Goal: Task Accomplishment & Management: Manage account settings

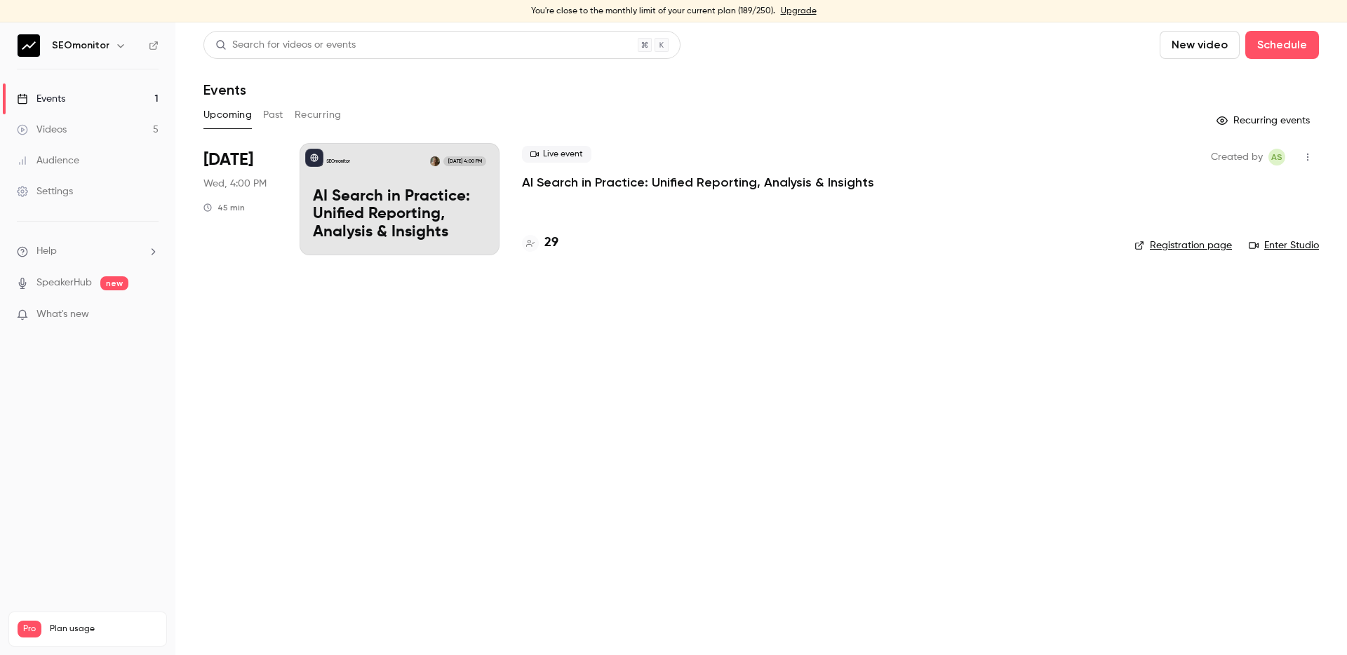
click at [137, 121] on link "Videos 5" at bounding box center [87, 129] width 175 height 31
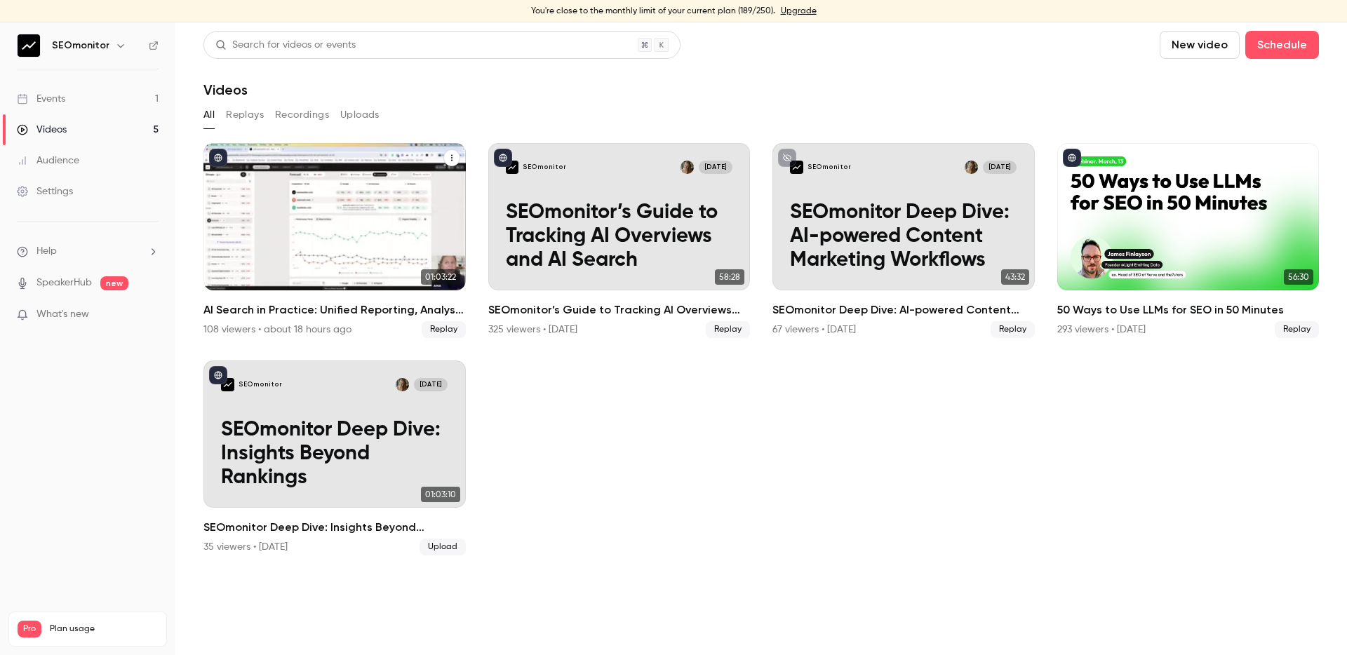
click at [274, 307] on h2 "AI Search in Practice: Unified Reporting, Analysis & Insights" at bounding box center [335, 310] width 262 height 17
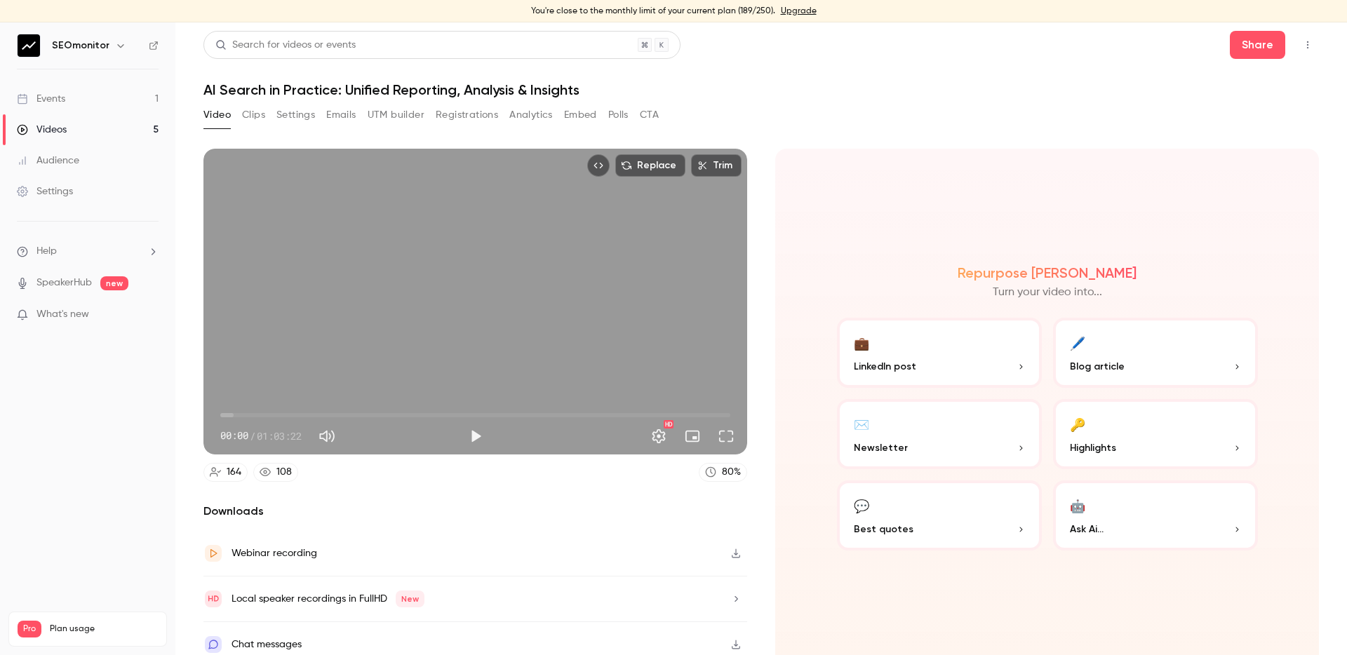
scroll to position [12, 0]
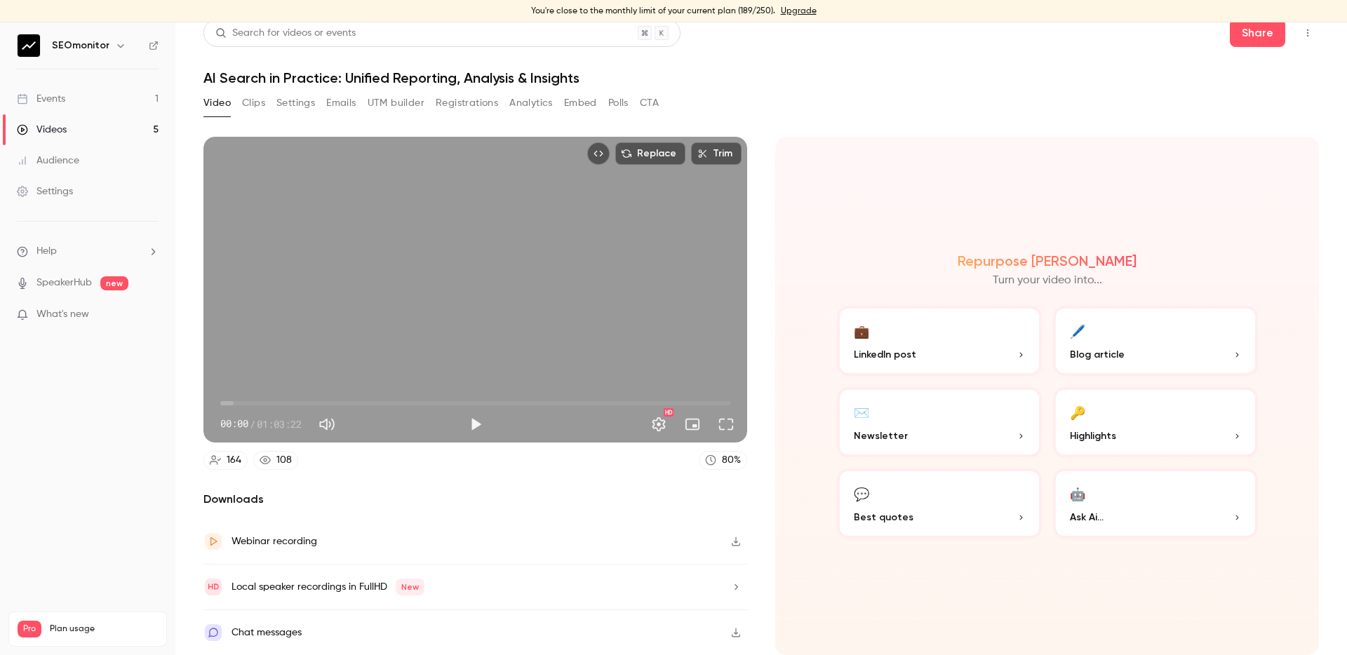
click at [735, 635] on icon "button" at bounding box center [736, 633] width 11 height 10
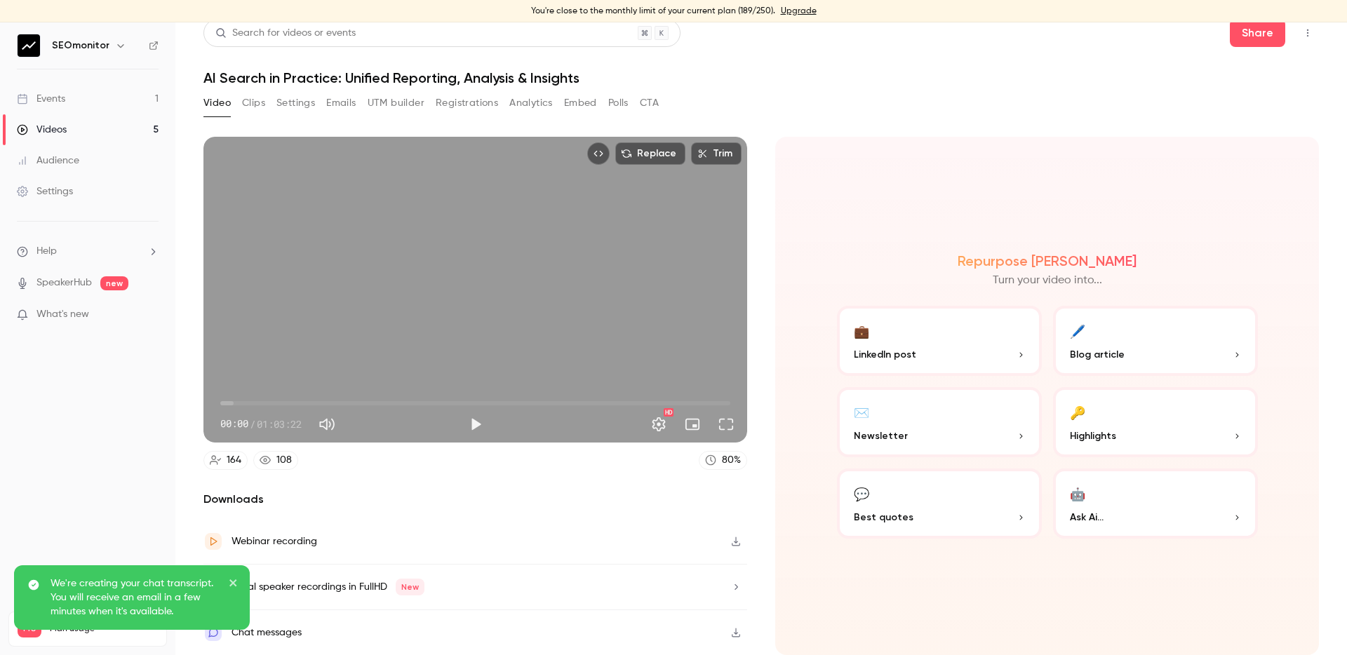
click at [738, 540] on icon "button" at bounding box center [736, 542] width 11 height 10
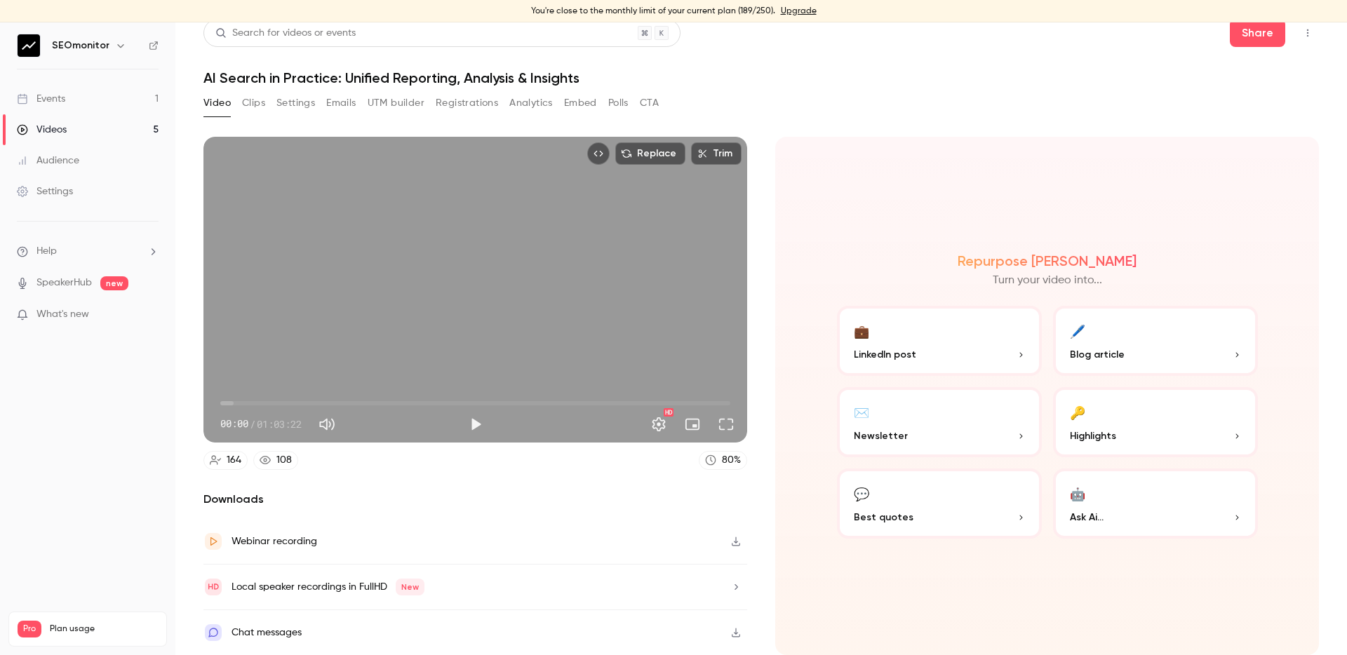
click at [351, 107] on button "Emails" at bounding box center [340, 103] width 29 height 22
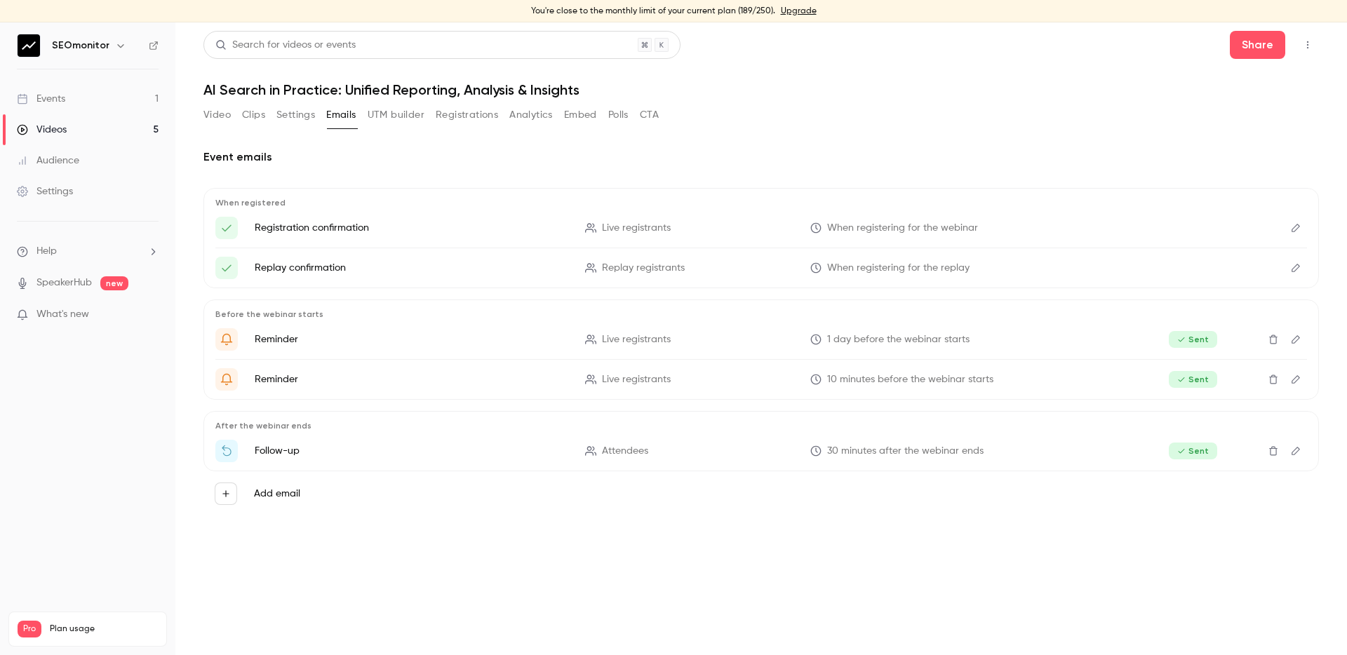
click at [292, 114] on button "Settings" at bounding box center [296, 115] width 39 height 22
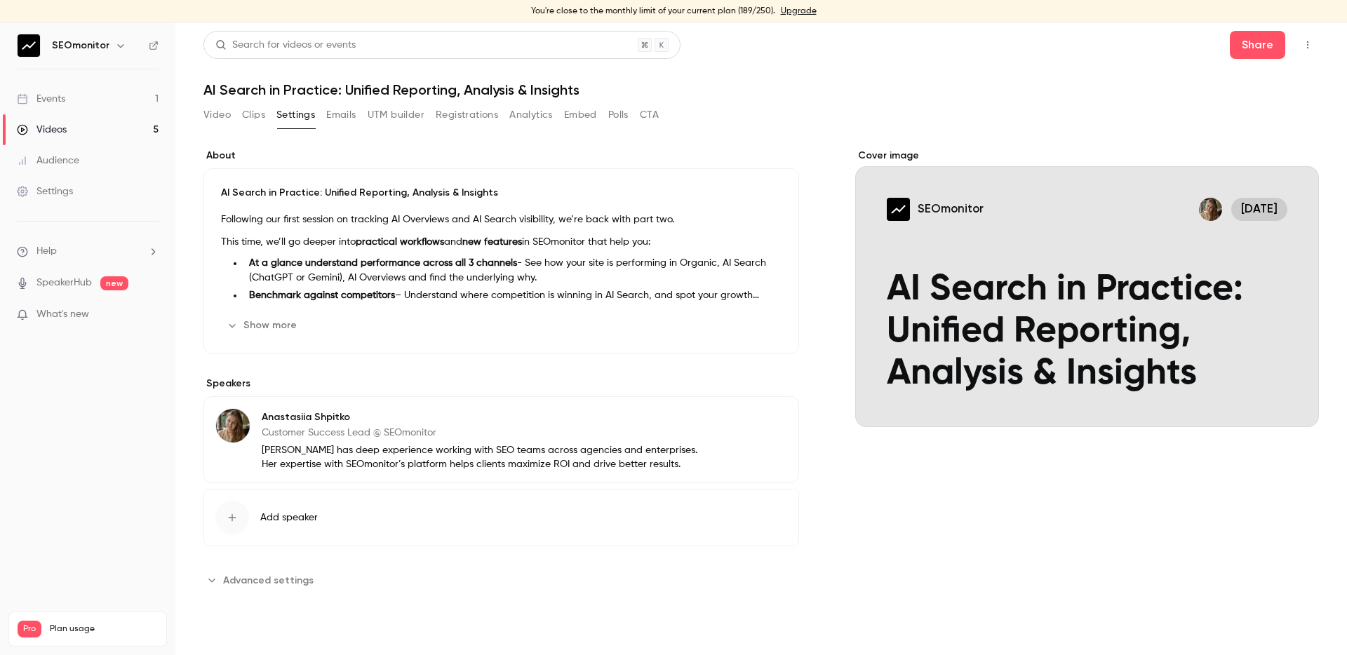
click at [265, 115] on button "Clips" at bounding box center [253, 115] width 23 height 22
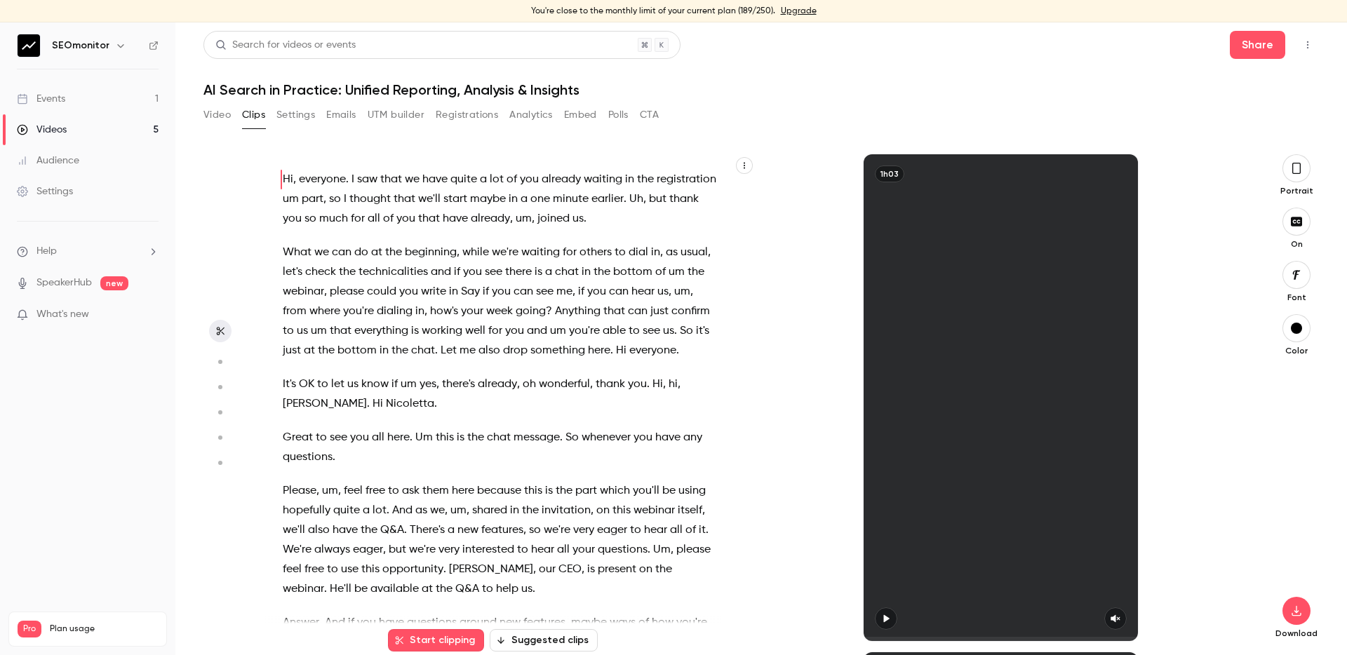
scroll to position [20, 0]
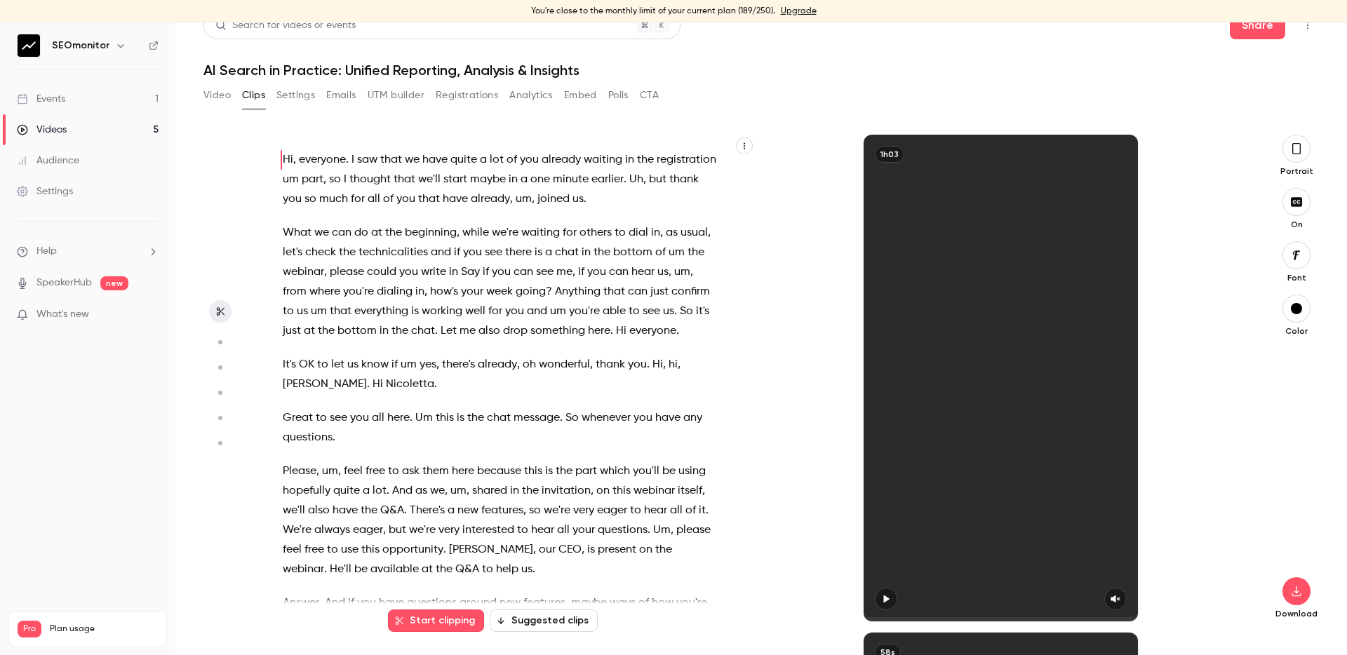
click at [595, 97] on button "Embed" at bounding box center [580, 95] width 33 height 22
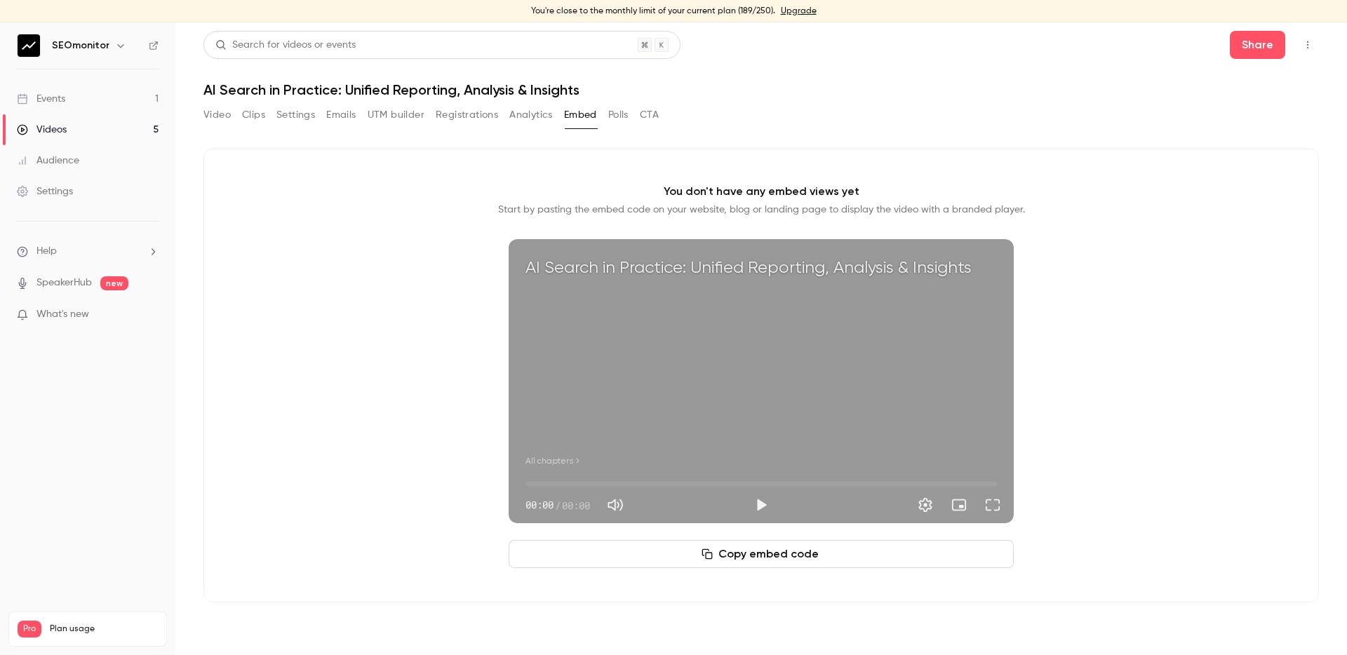
click at [656, 109] on button "CTA" at bounding box center [649, 115] width 19 height 22
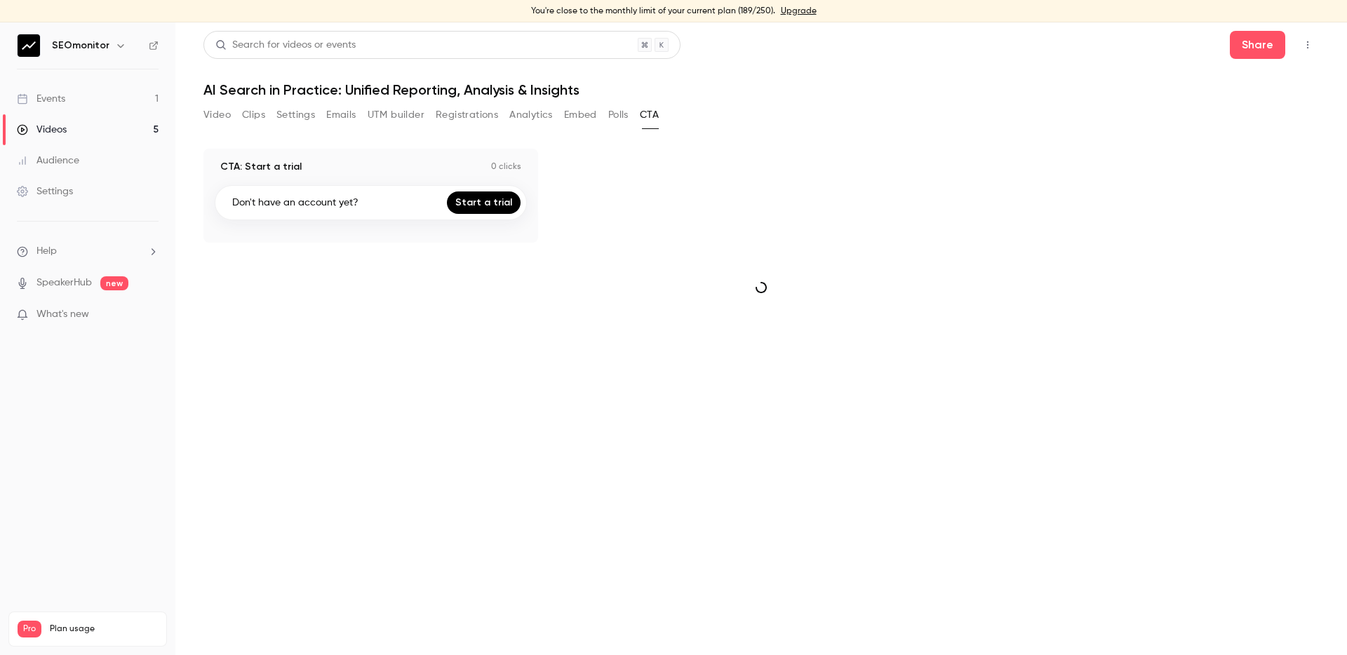
click at [624, 115] on button "Polls" at bounding box center [618, 115] width 20 height 22
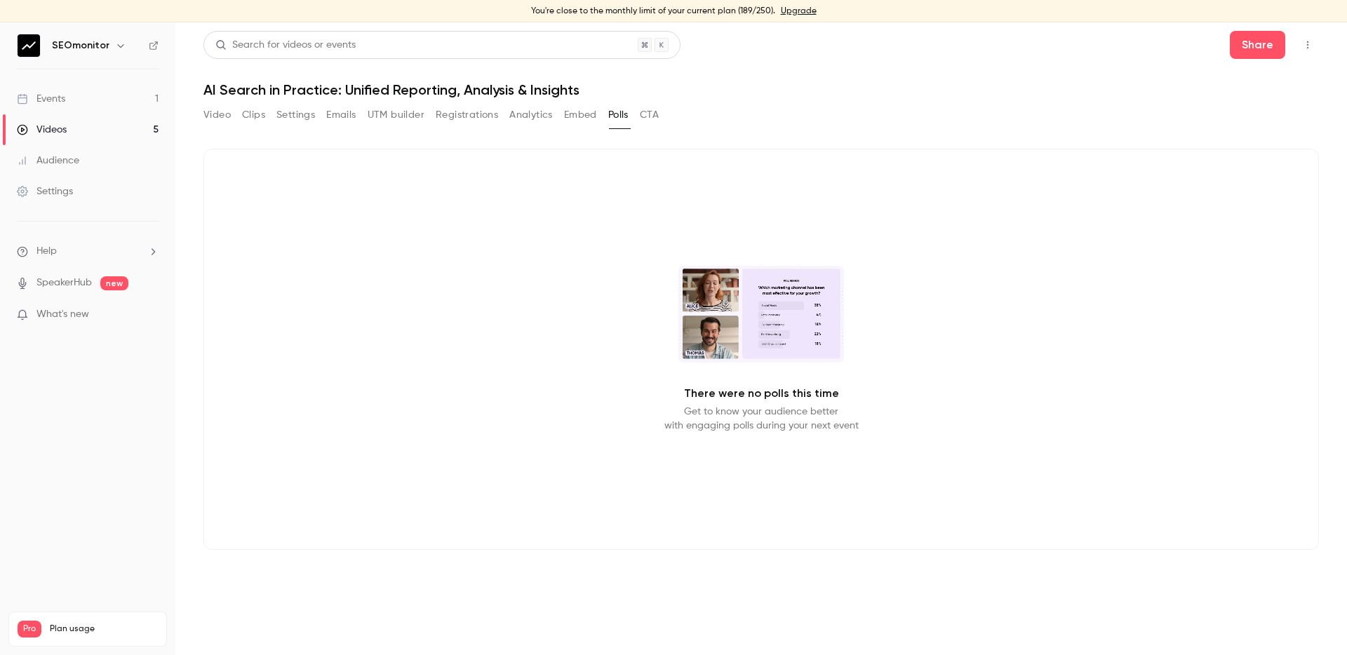
click at [295, 123] on button "Settings" at bounding box center [296, 115] width 39 height 22
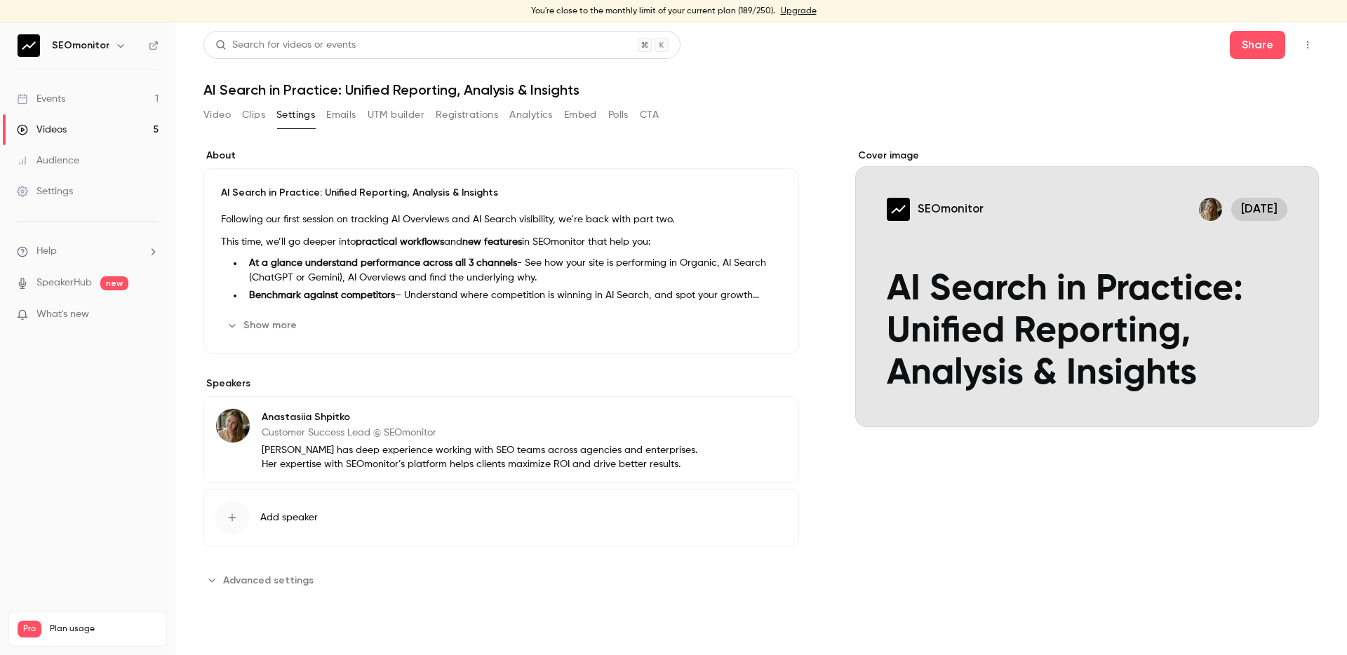
click at [340, 122] on button "Emails" at bounding box center [340, 115] width 29 height 22
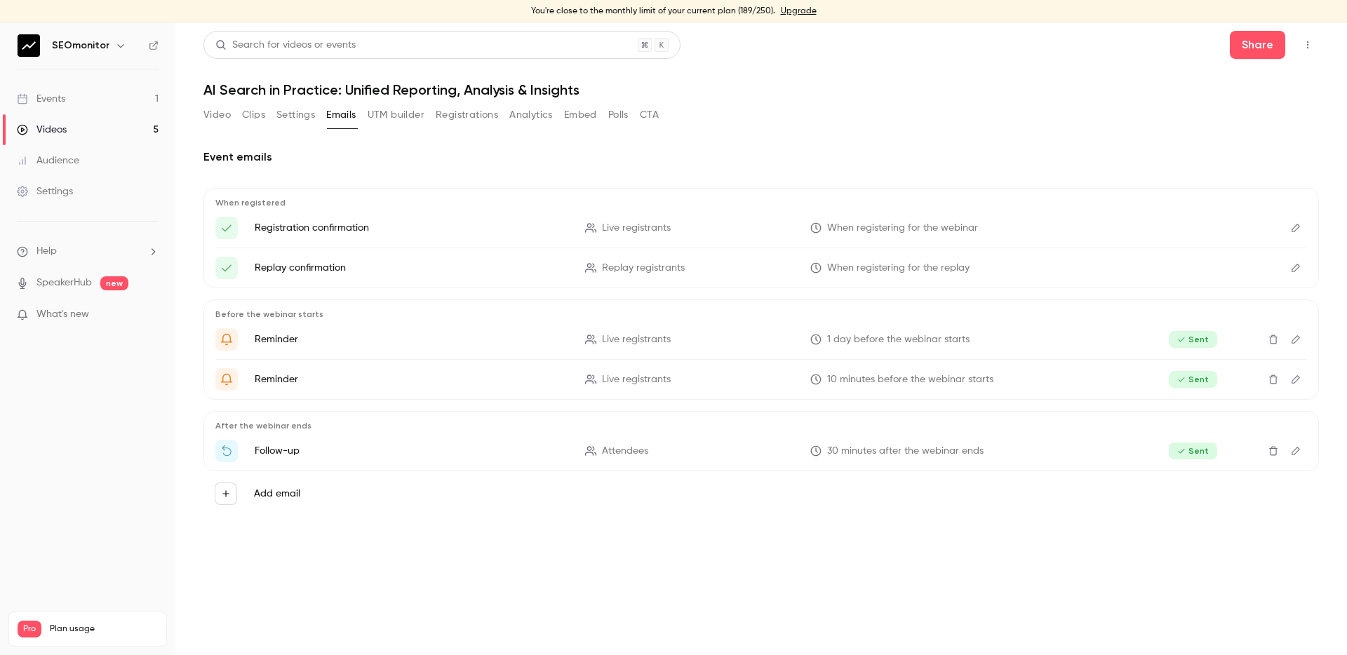
click at [260, 116] on button "Clips" at bounding box center [253, 115] width 23 height 22
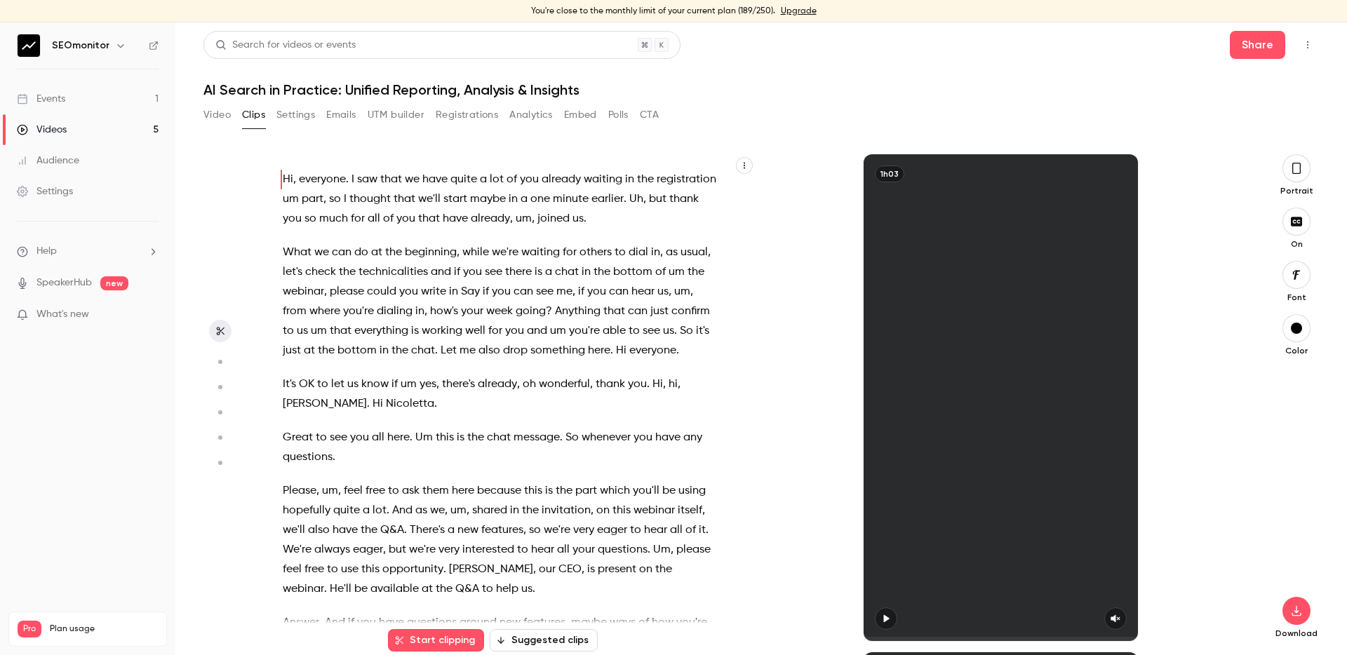
scroll to position [22, 0]
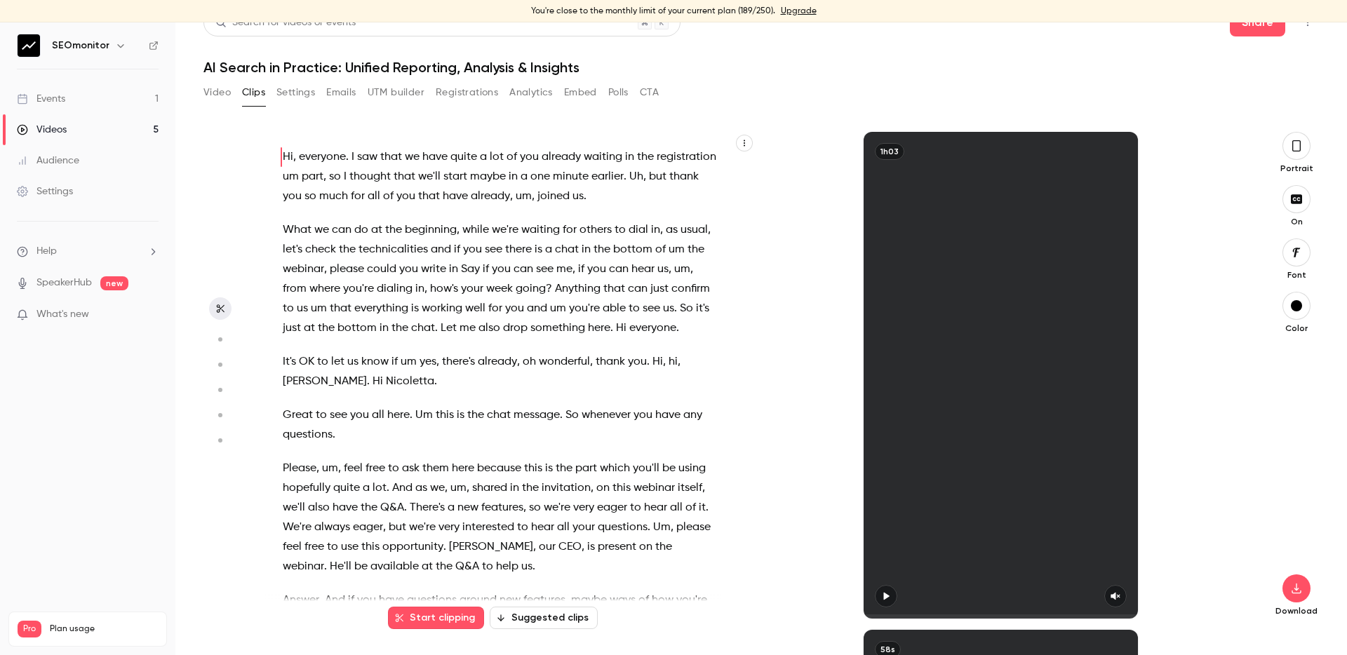
click at [412, 121] on div "Hi , everyone . I saw that we have quite a lot of you already waiting in the re…" at bounding box center [762, 382] width 1116 height 546
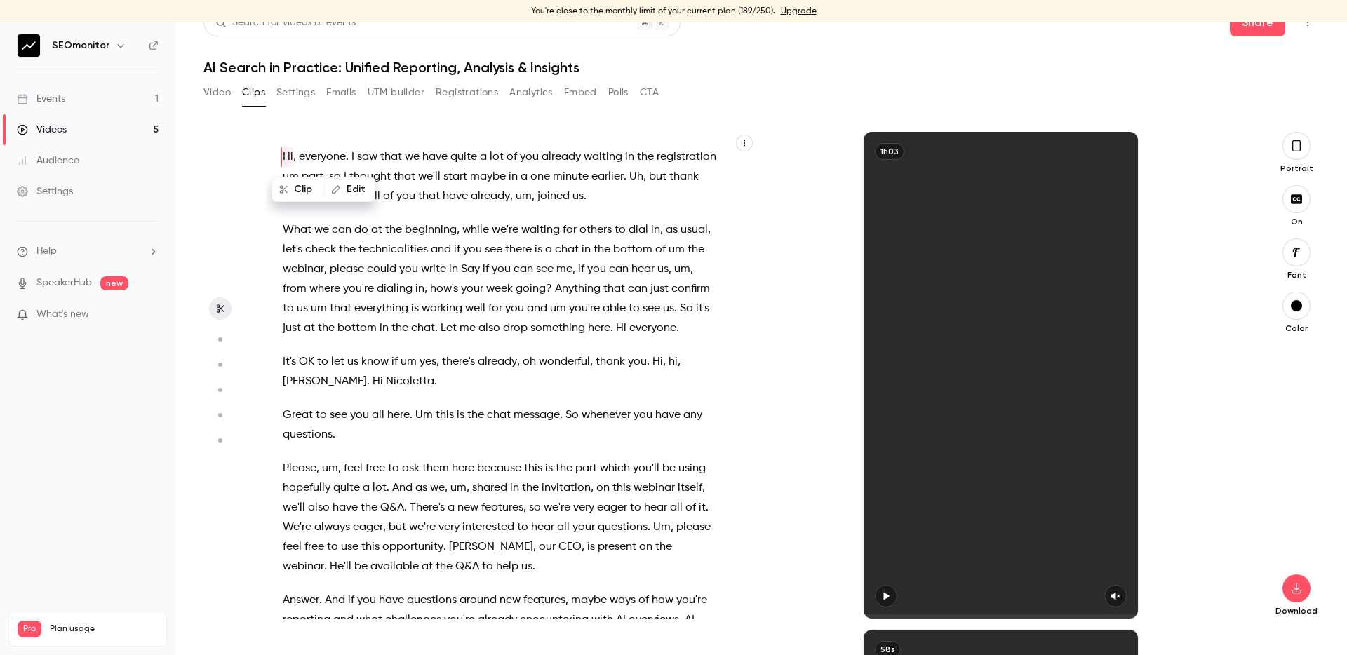
click at [409, 95] on button "UTM builder" at bounding box center [396, 92] width 57 height 22
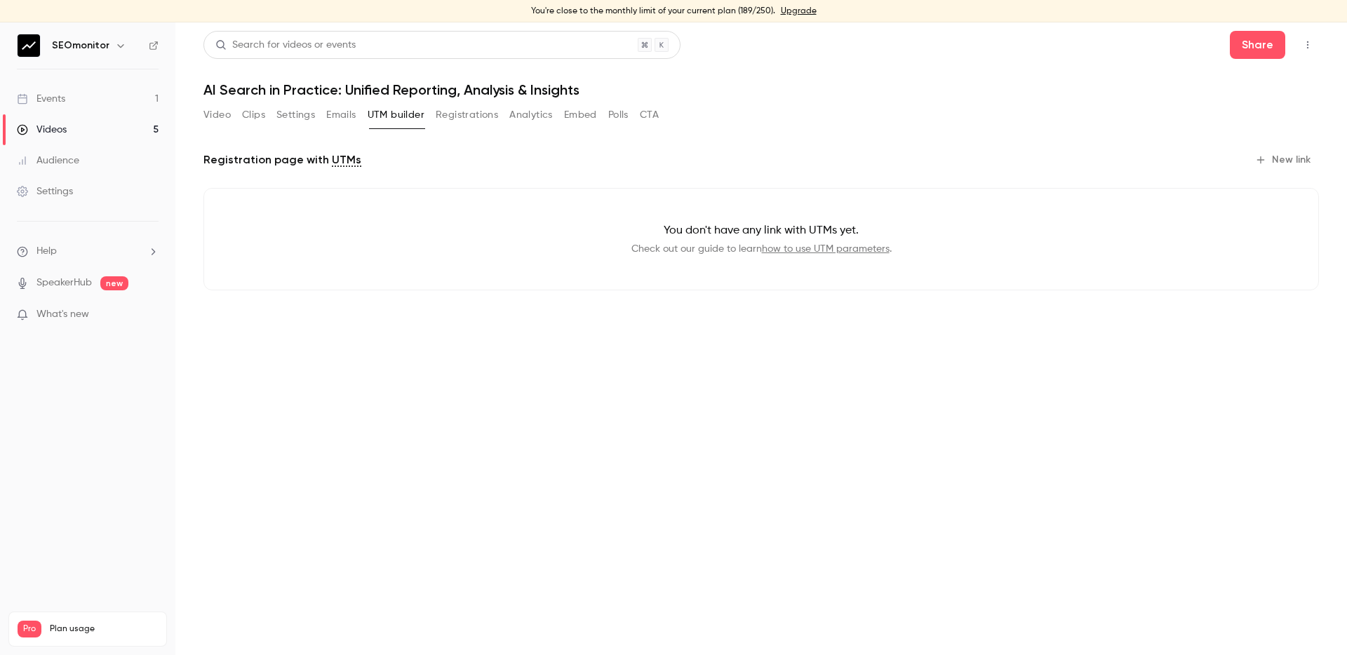
click at [471, 119] on button "Registrations" at bounding box center [467, 115] width 62 height 22
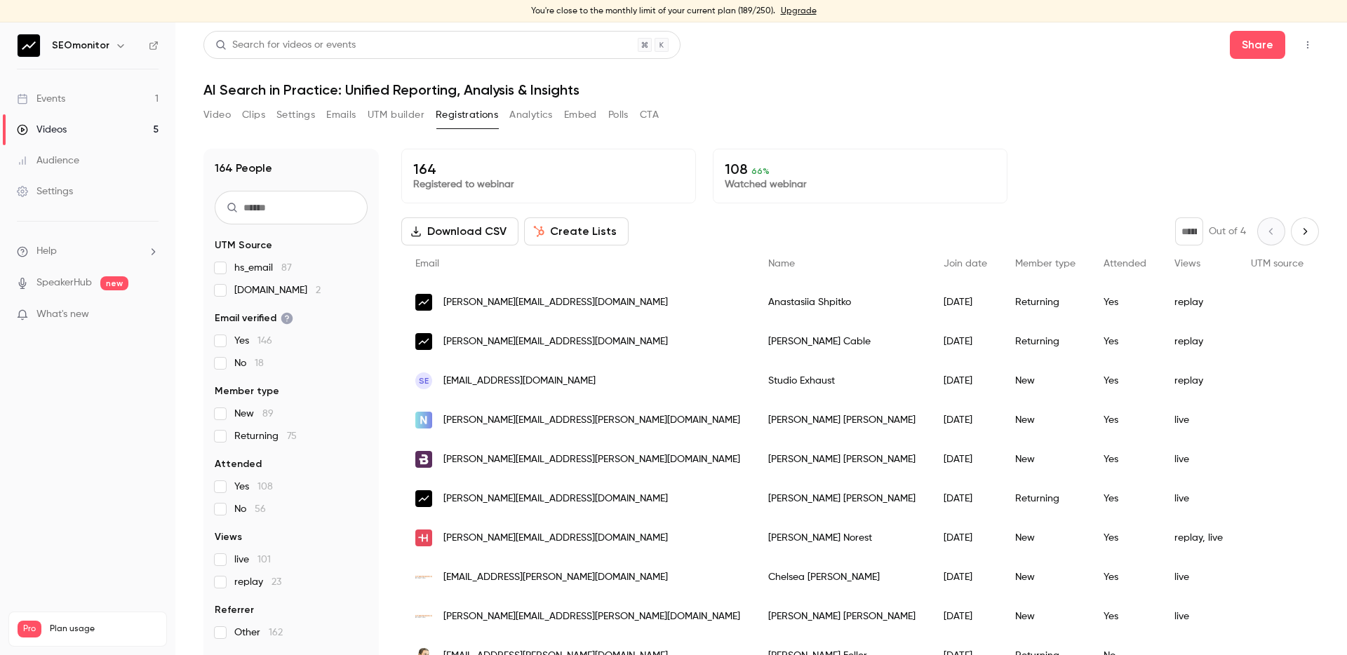
click at [545, 116] on button "Analytics" at bounding box center [532, 115] width 44 height 22
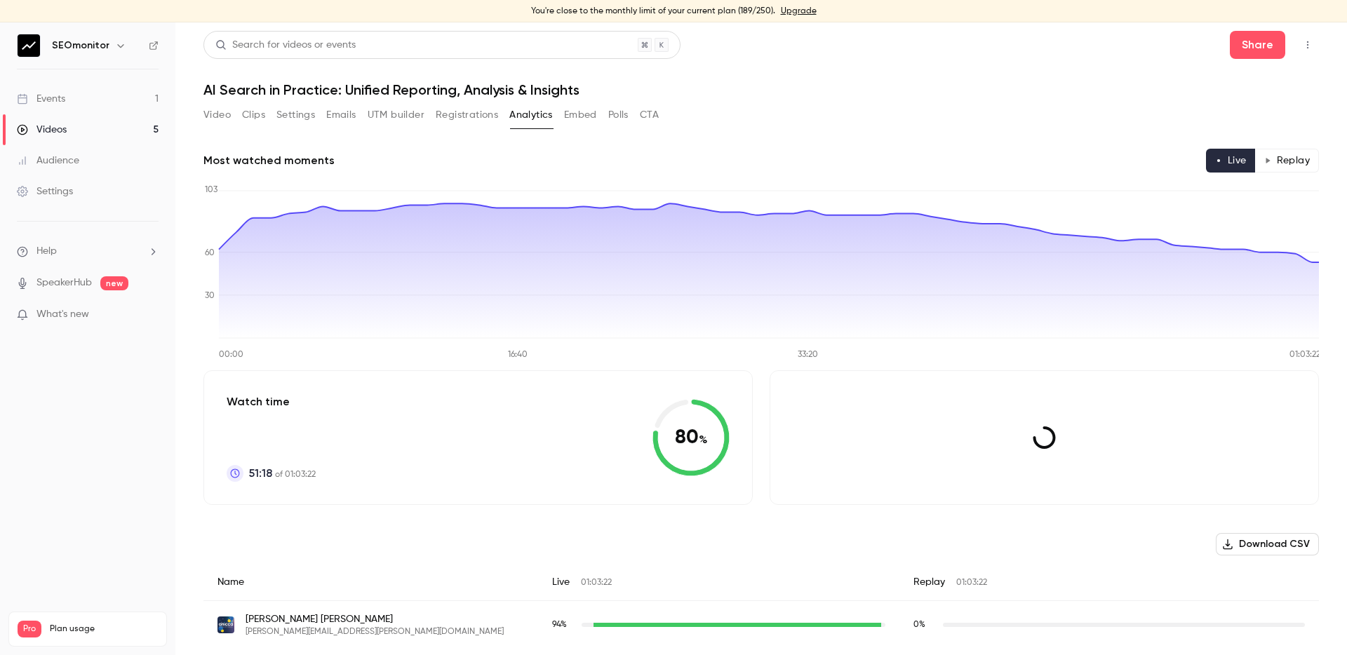
click at [478, 119] on button "Registrations" at bounding box center [467, 115] width 62 height 22
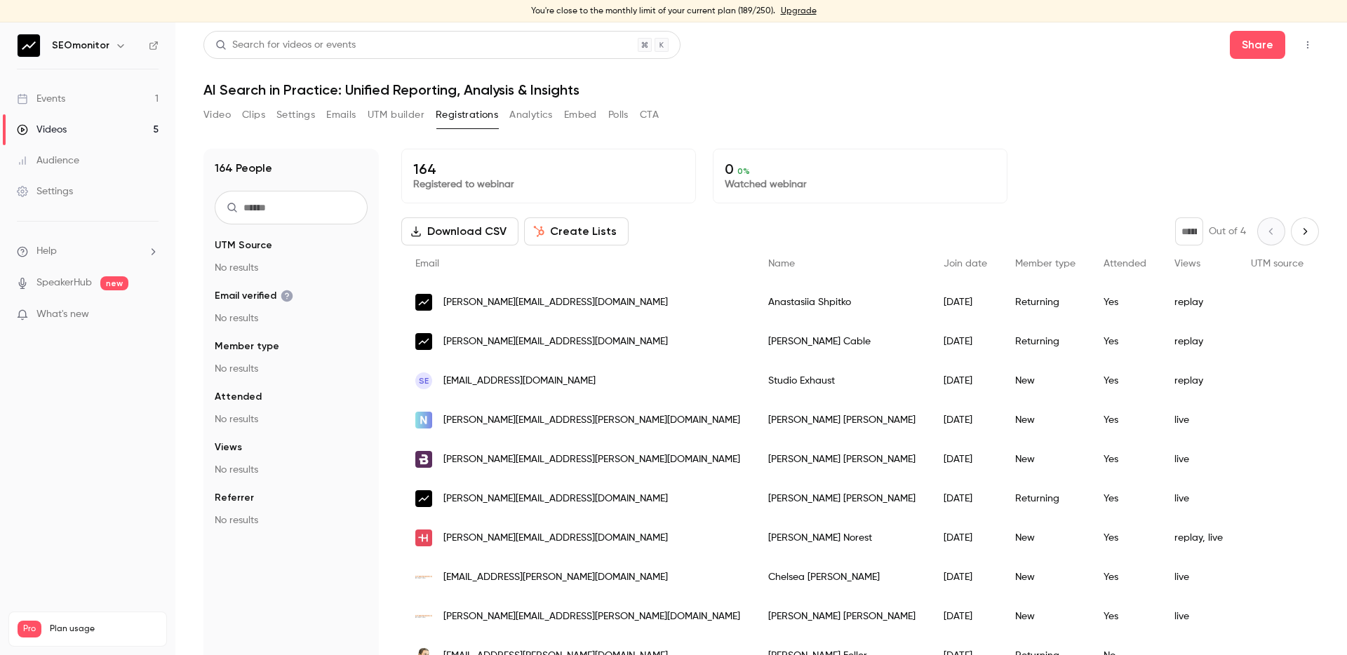
click at [535, 120] on button "Analytics" at bounding box center [532, 115] width 44 height 22
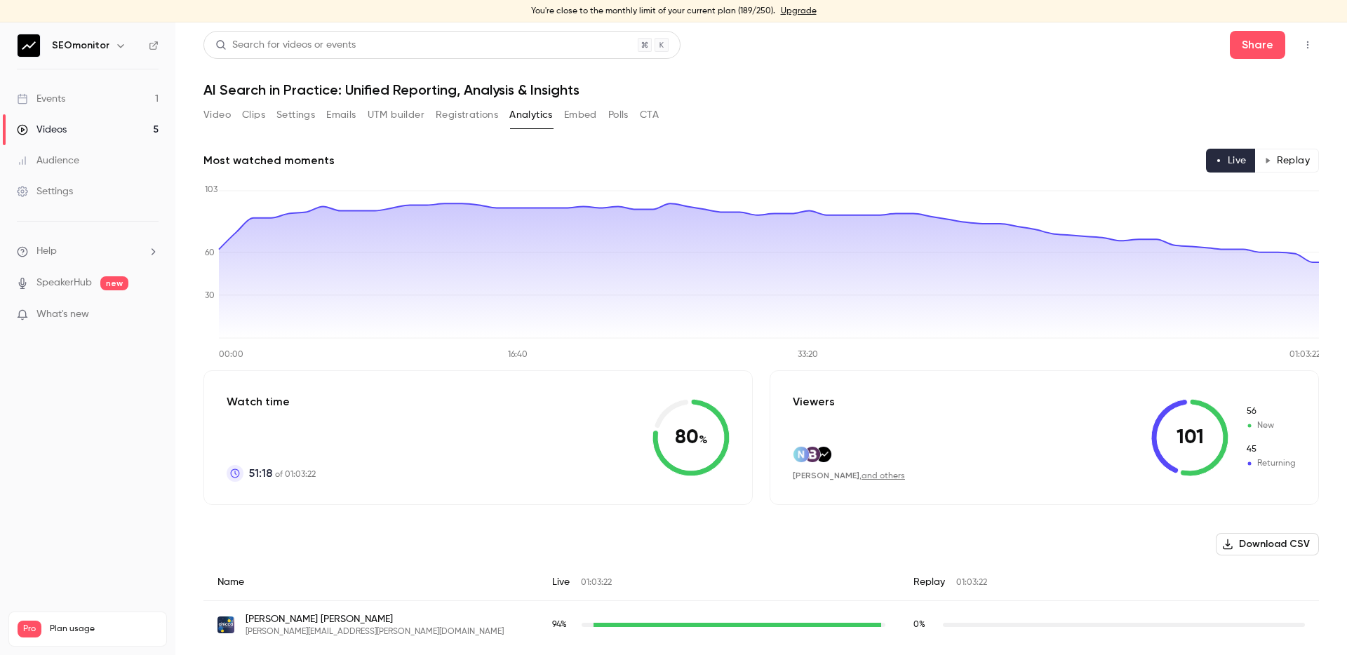
click at [575, 120] on button "Embed" at bounding box center [580, 115] width 33 height 22
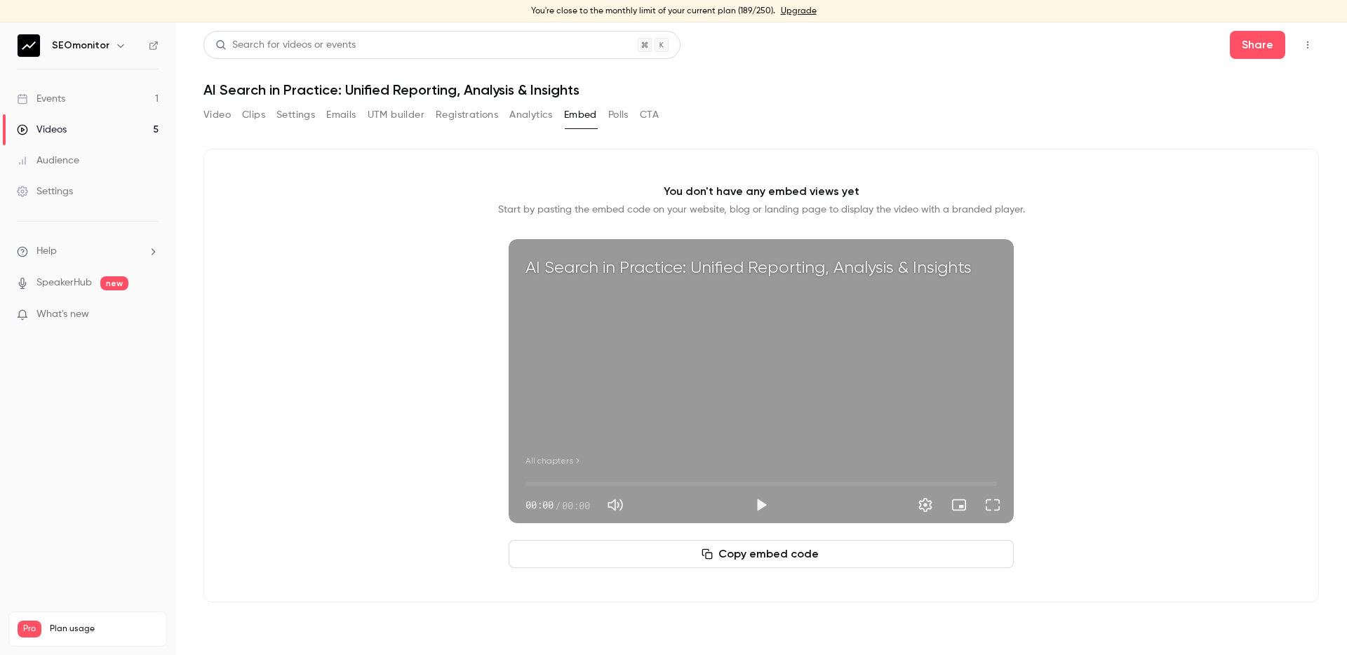
click at [626, 116] on button "Polls" at bounding box center [618, 115] width 20 height 22
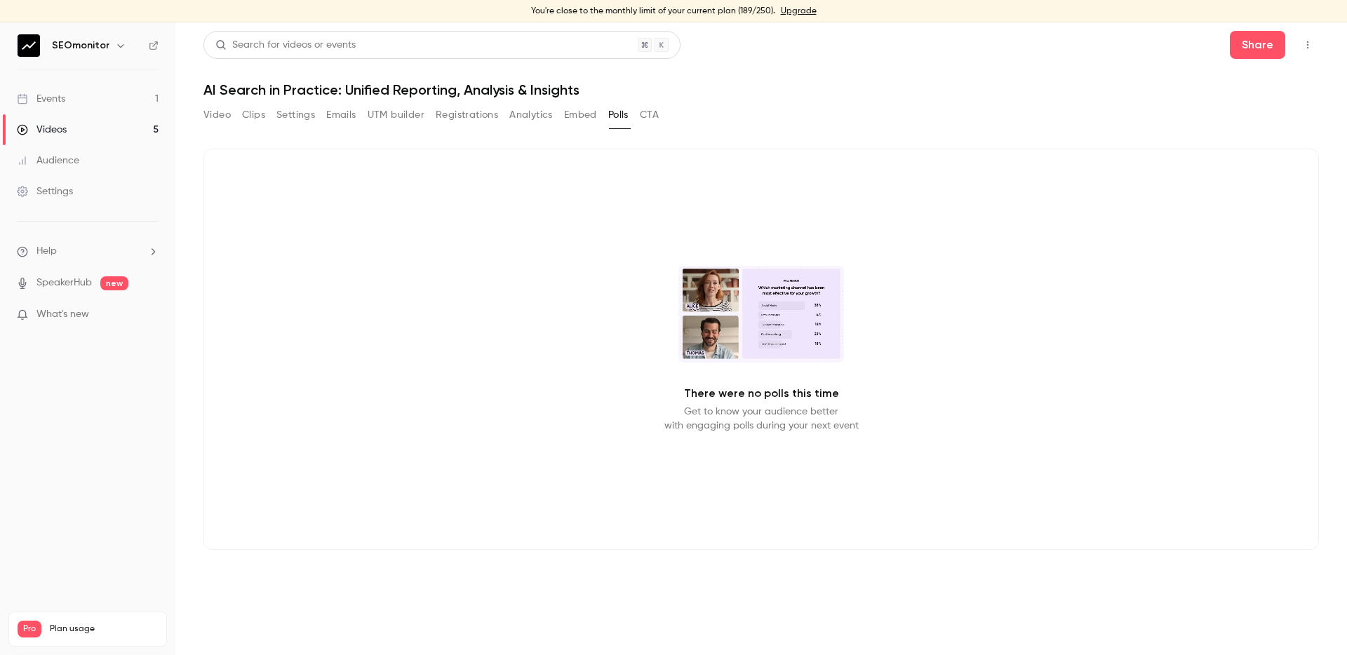
click at [229, 116] on button "Video" at bounding box center [217, 115] width 27 height 22
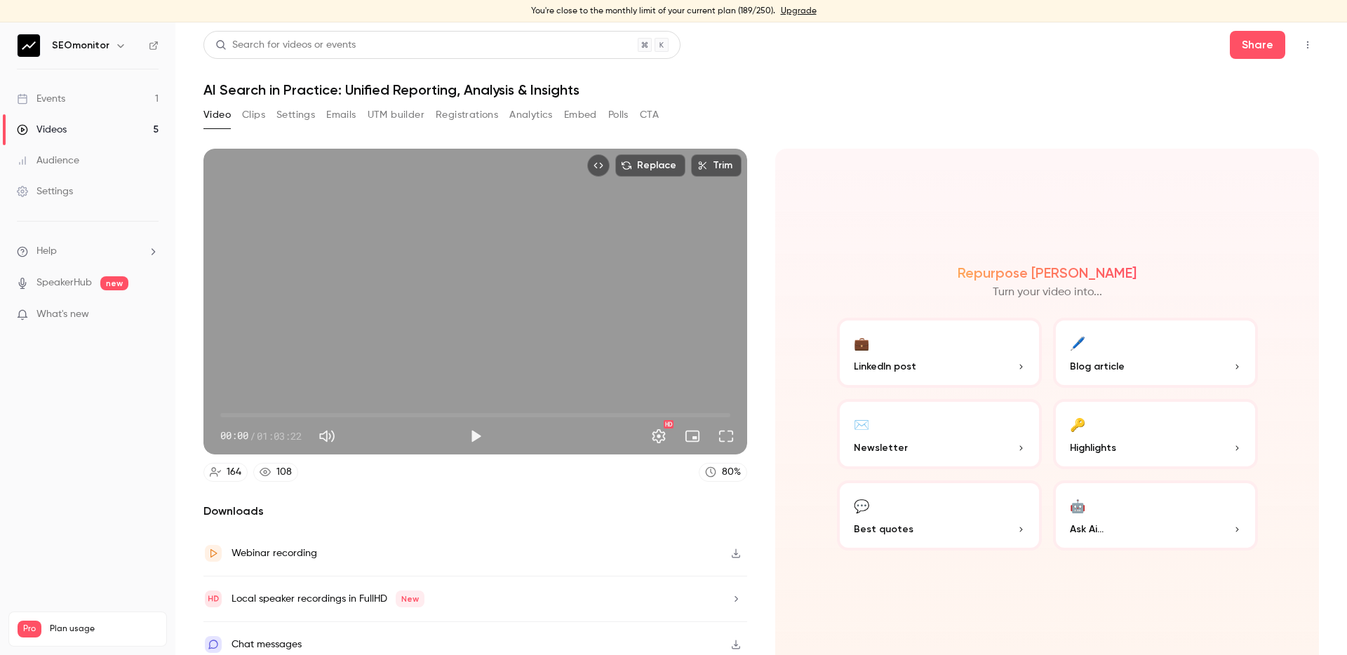
scroll to position [12, 0]
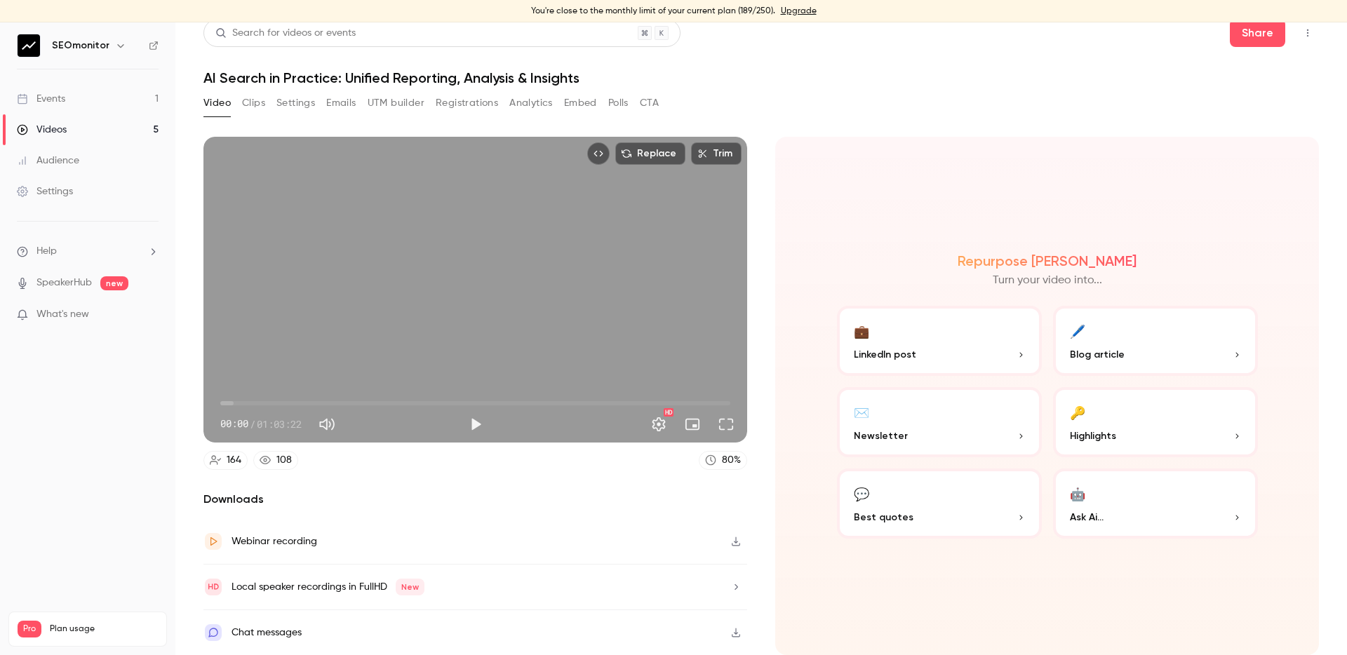
click at [731, 633] on icon "button" at bounding box center [736, 633] width 11 height 10
click at [526, 340] on div "Replace Trim 00:00 00:00 / 01:03:22 HD" at bounding box center [476, 290] width 544 height 306
drag, startPoint x: 221, startPoint y: 403, endPoint x: 546, endPoint y: 402, distance: 324.9
click at [547, 403] on span "40:37" at bounding box center [547, 403] width 4 height 4
drag, startPoint x: 546, startPoint y: 402, endPoint x: 600, endPoint y: 402, distance: 54.0
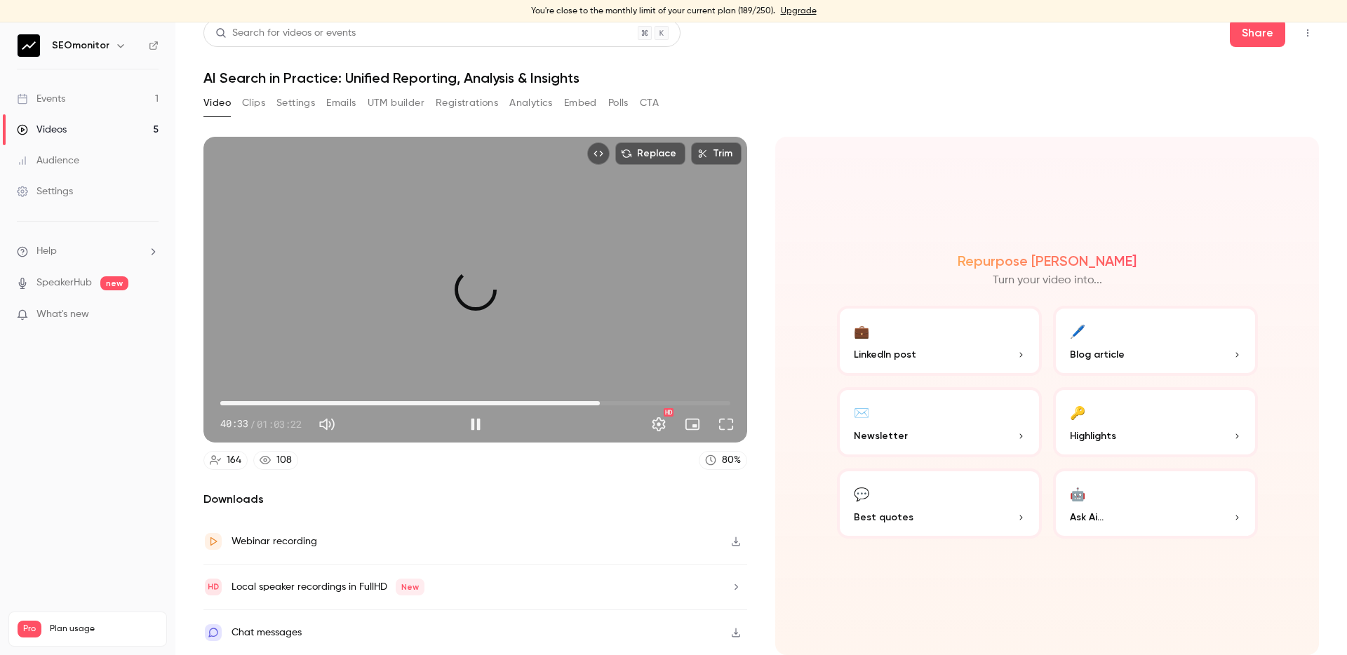
click at [600, 402] on span "47:10" at bounding box center [600, 403] width 4 height 4
drag, startPoint x: 604, startPoint y: 406, endPoint x: 639, endPoint y: 406, distance: 35.1
click at [606, 406] on span "47:41" at bounding box center [604, 403] width 4 height 4
click at [653, 404] on span "52:33" at bounding box center [475, 403] width 510 height 22
click at [672, 405] on span "56:03" at bounding box center [475, 403] width 510 height 22
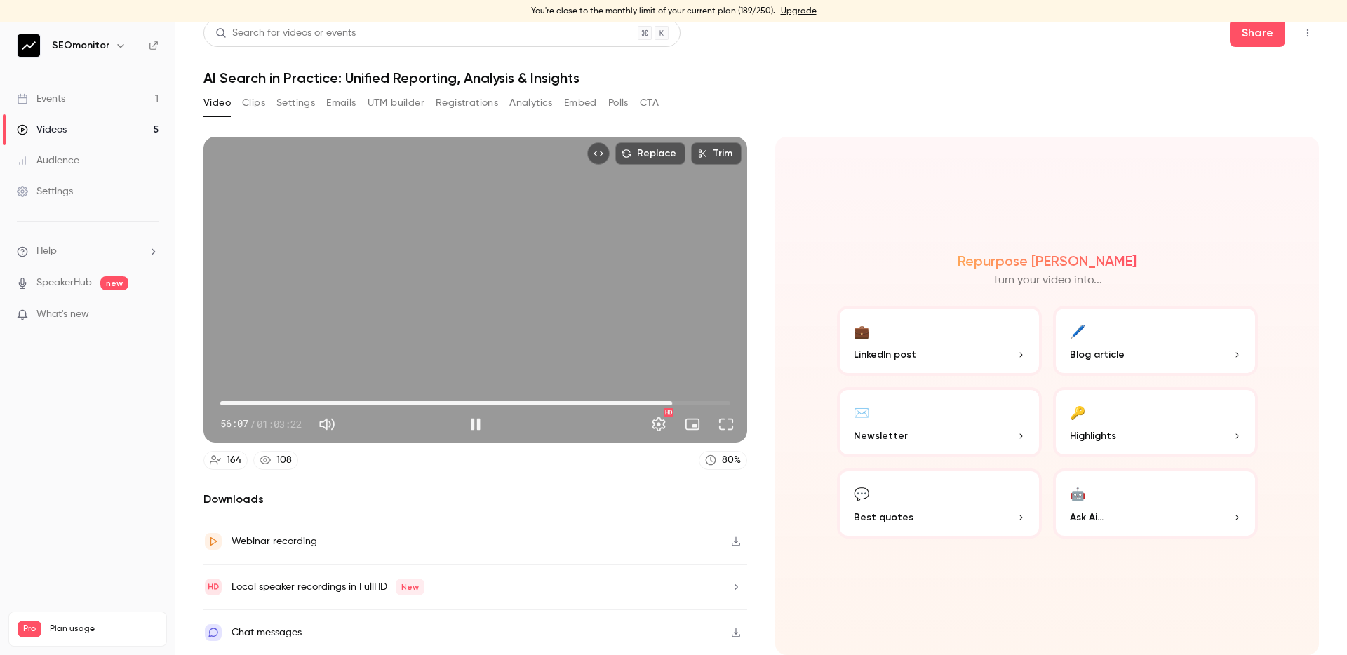
click at [685, 405] on span "56:07" at bounding box center [475, 403] width 510 height 22
drag, startPoint x: 685, startPoint y: 405, endPoint x: 698, endPoint y: 404, distance: 13.4
click at [698, 404] on span "59:27" at bounding box center [699, 403] width 4 height 4
click at [473, 427] on button "Pause" at bounding box center [476, 425] width 28 height 28
click at [472, 424] on button "Play" at bounding box center [476, 425] width 28 height 28
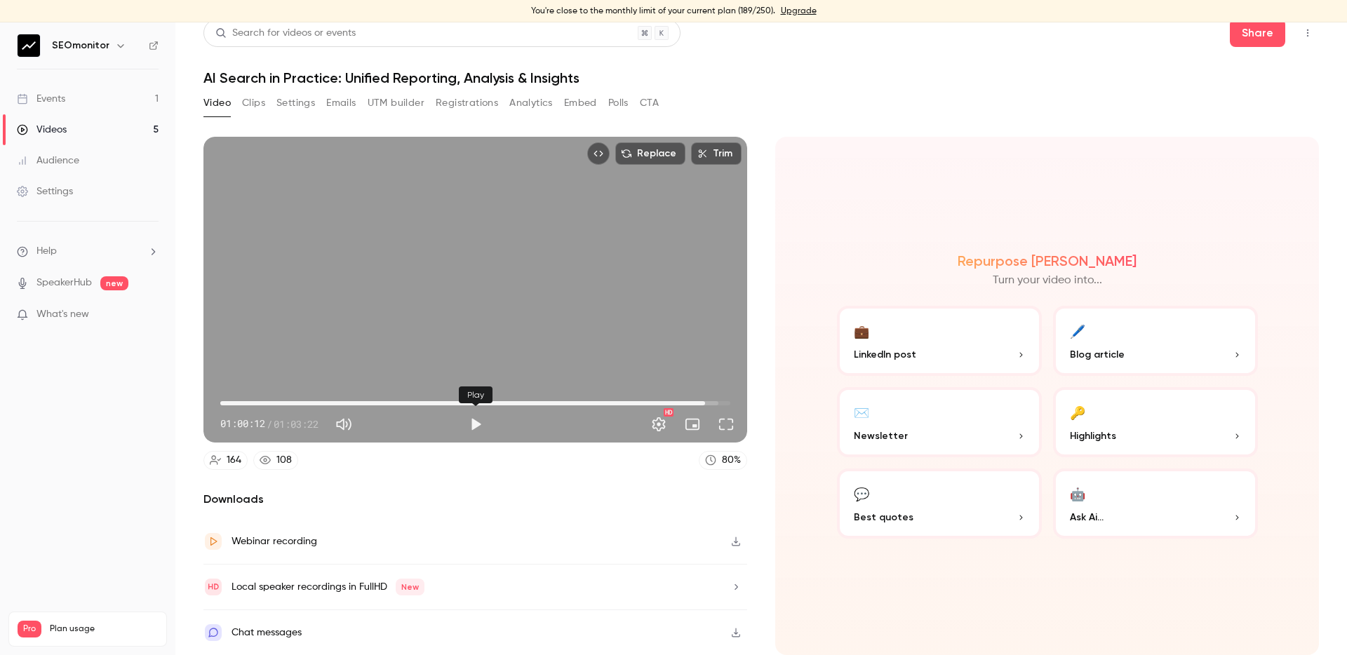
click at [472, 424] on button "Play" at bounding box center [476, 425] width 28 height 28
click at [474, 434] on button "Play" at bounding box center [476, 425] width 28 height 28
click at [477, 427] on button "Pause" at bounding box center [476, 425] width 28 height 28
type input "******"
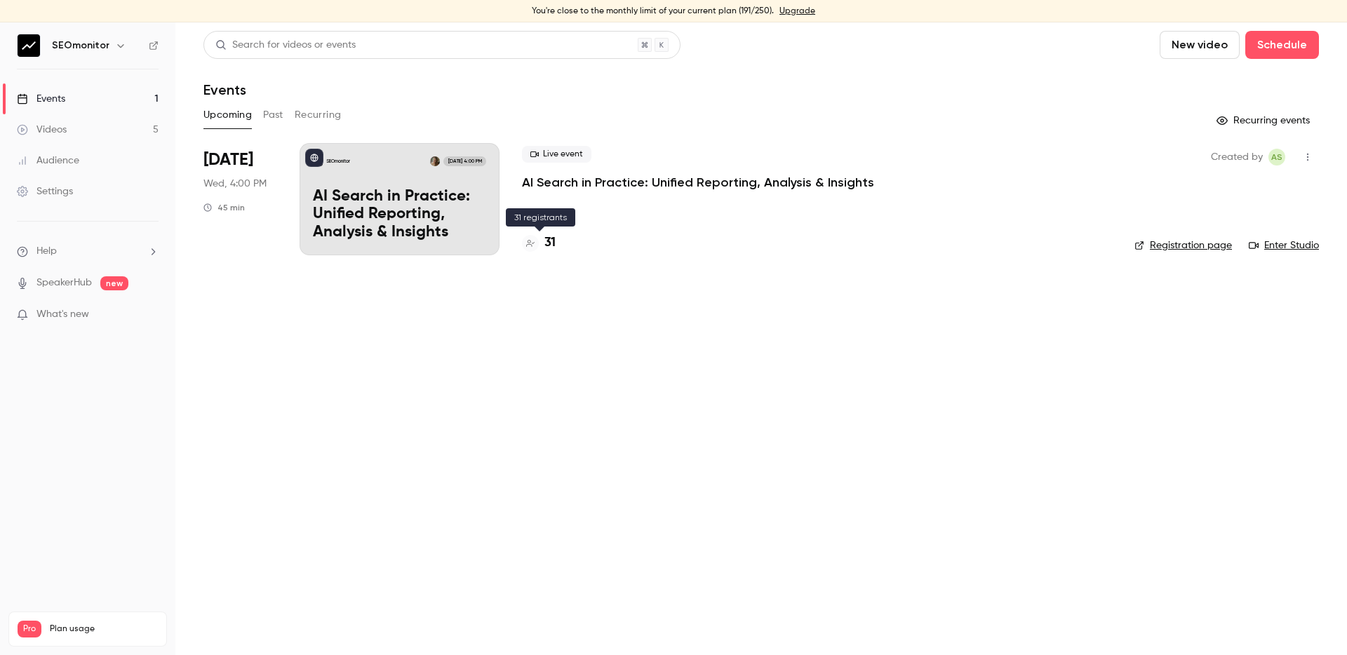
click at [550, 238] on h4 "31" at bounding box center [550, 243] width 11 height 19
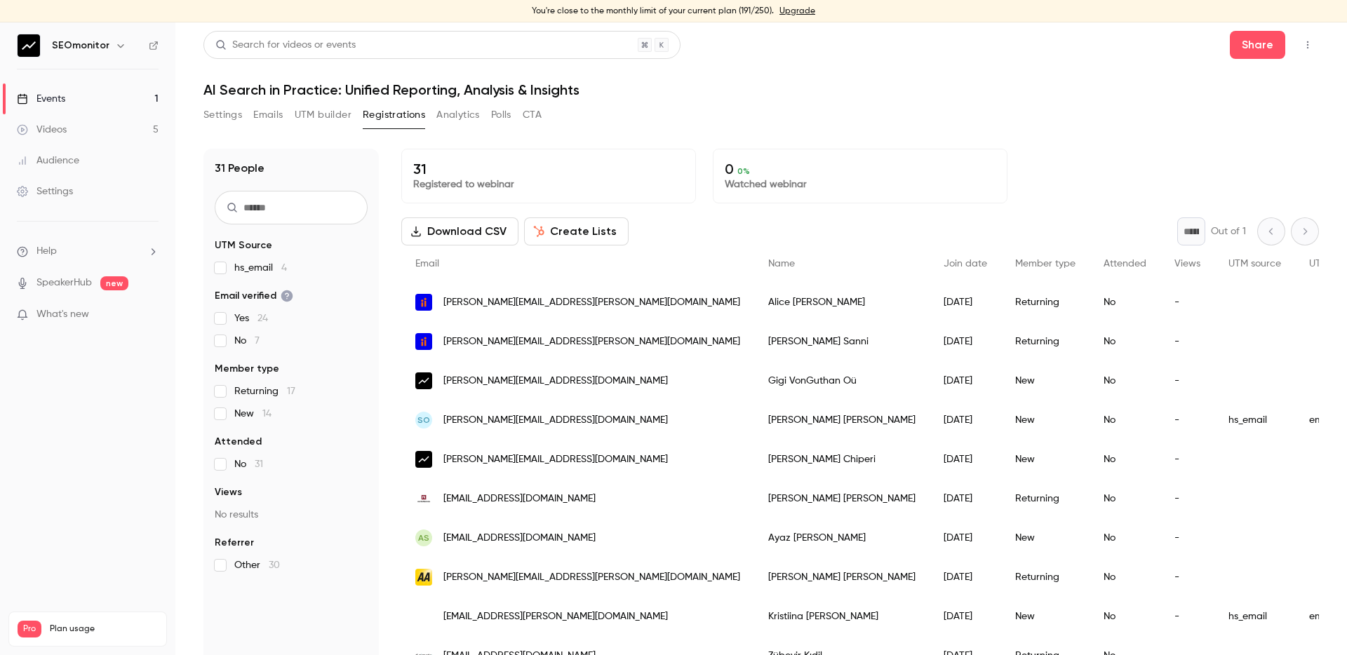
click at [581, 243] on button "Create Lists" at bounding box center [576, 232] width 105 height 28
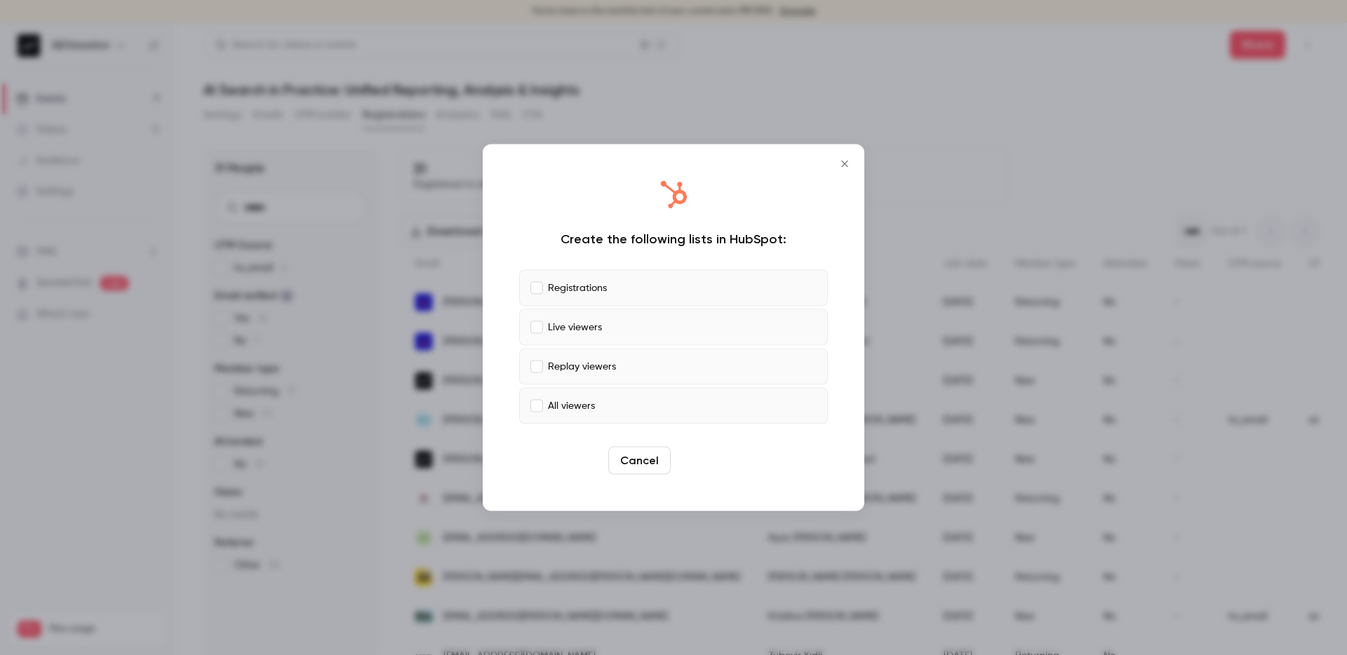
click at [721, 462] on button "Create" at bounding box center [708, 461] width 63 height 28
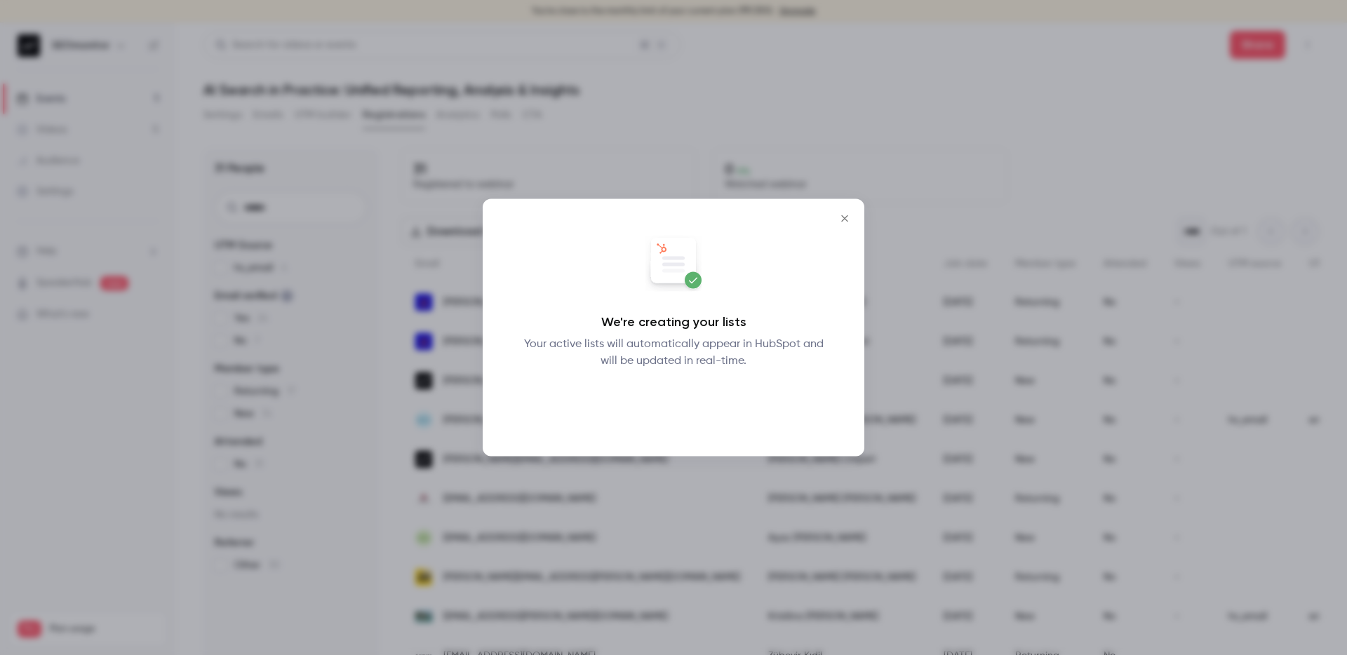
click at [667, 405] on button "Okay" at bounding box center [673, 406] width 51 height 28
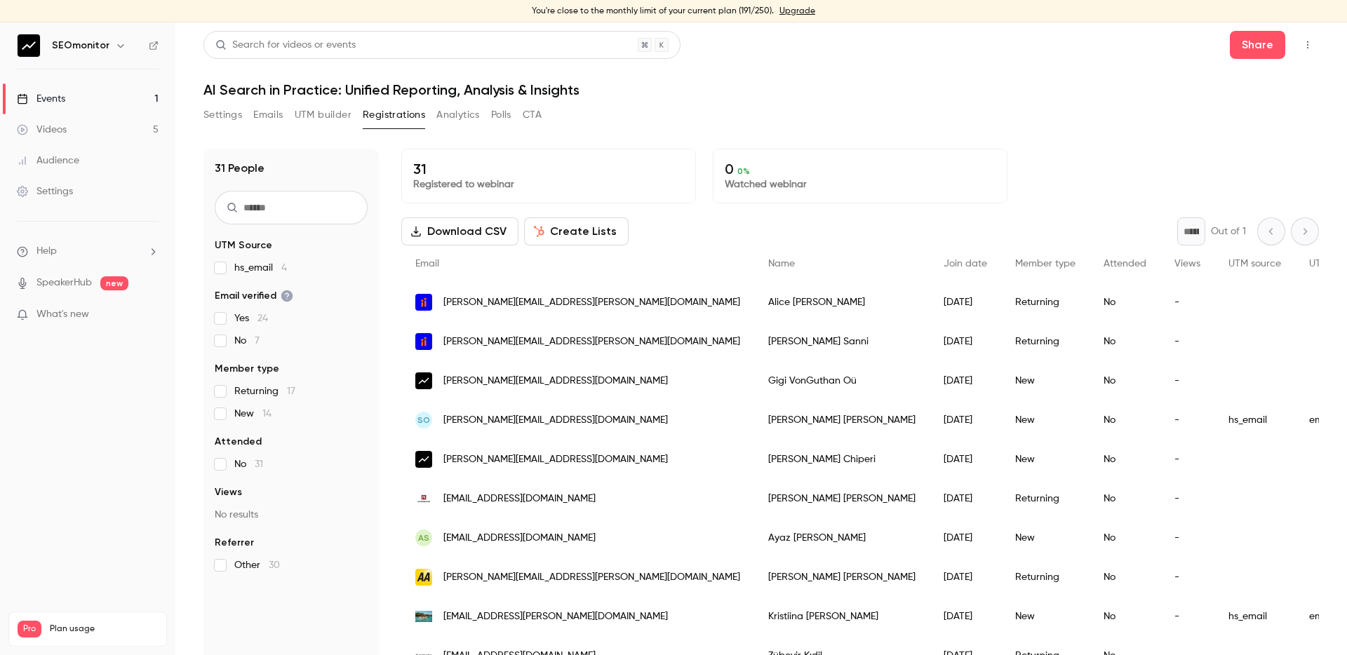
click at [116, 131] on link "Videos 5" at bounding box center [87, 129] width 175 height 31
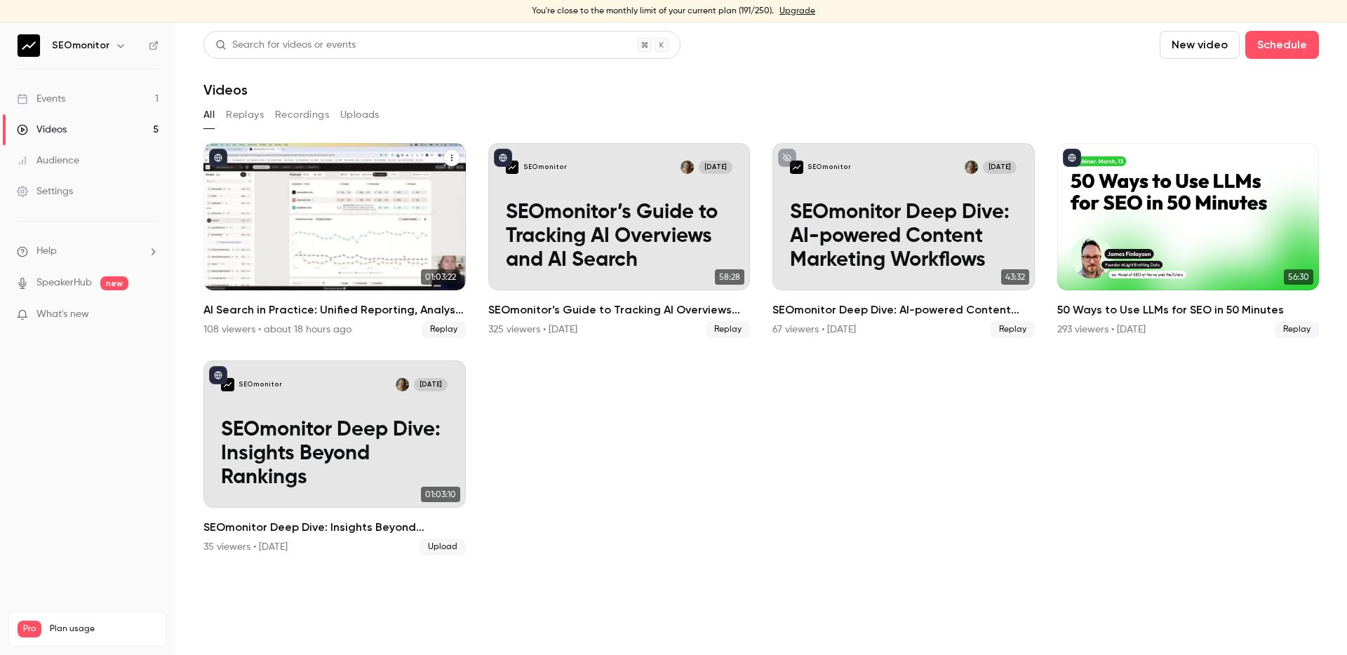
click at [372, 310] on h2 "AI Search in Practice: Unified Reporting, Analysis & Insights" at bounding box center [335, 310] width 262 height 17
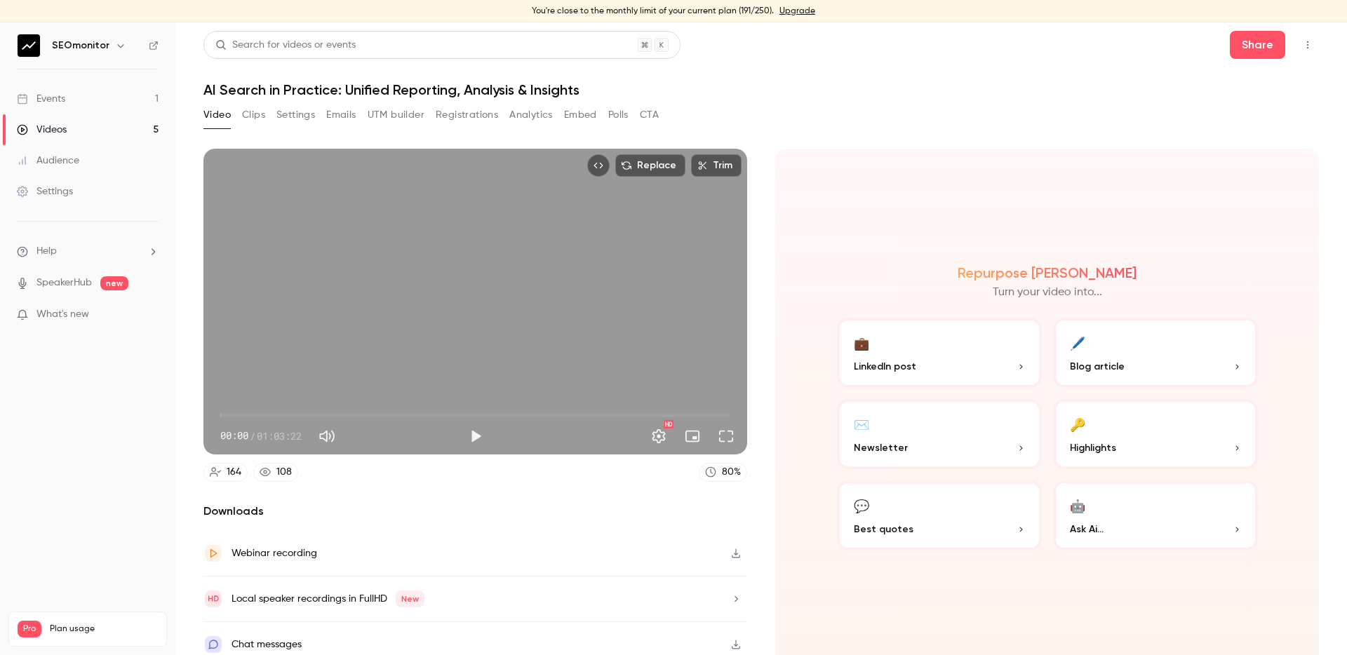
click at [535, 116] on button "Analytics" at bounding box center [532, 115] width 44 height 22
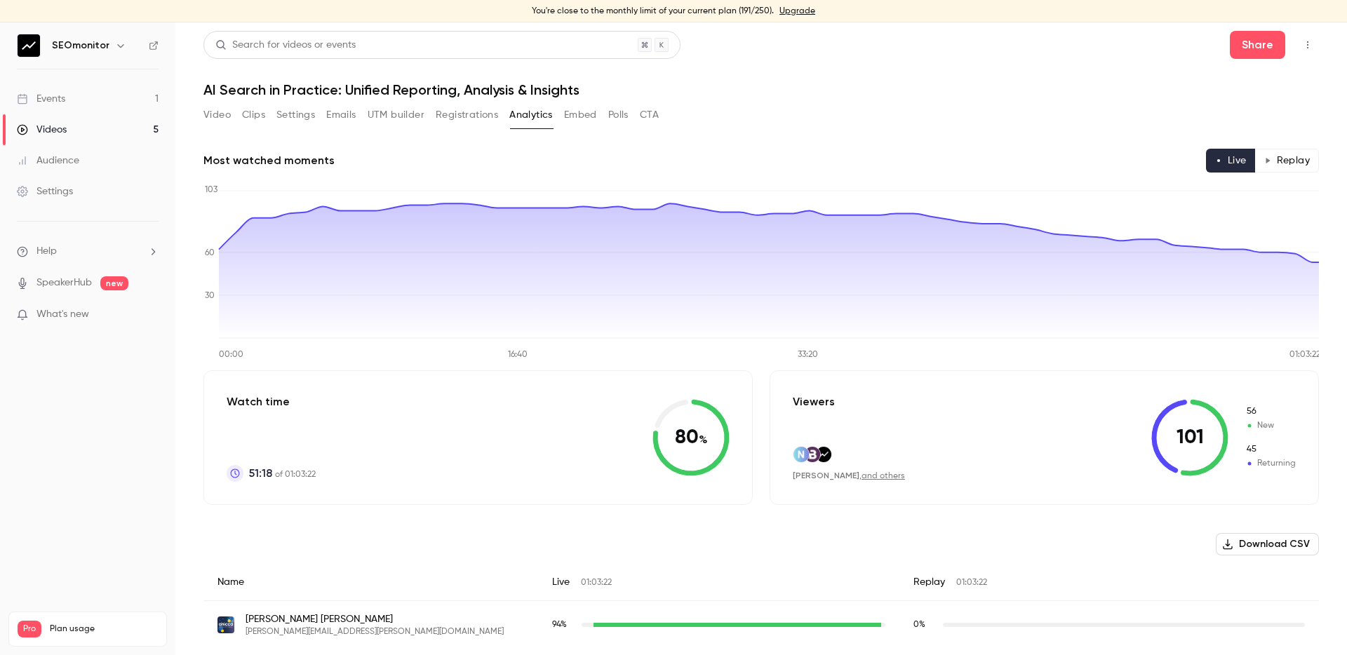
click at [462, 114] on button "Registrations" at bounding box center [467, 115] width 62 height 22
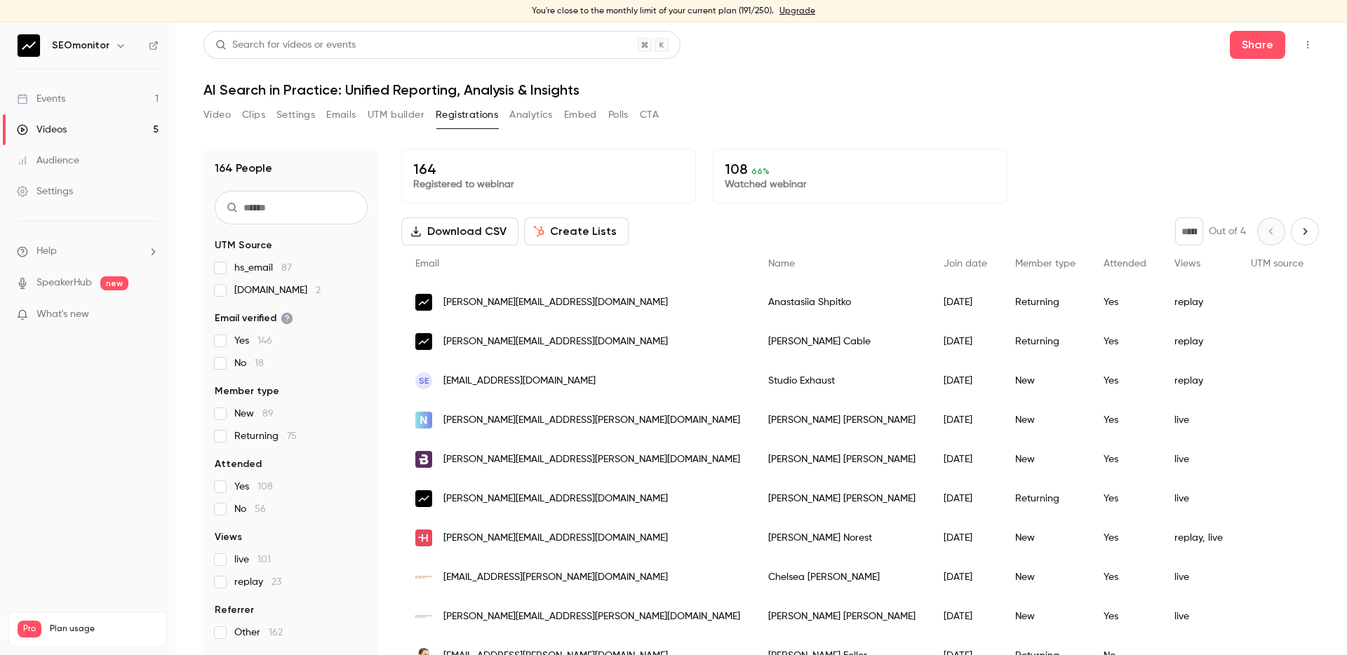
click at [592, 232] on button "Create Lists" at bounding box center [576, 232] width 105 height 28
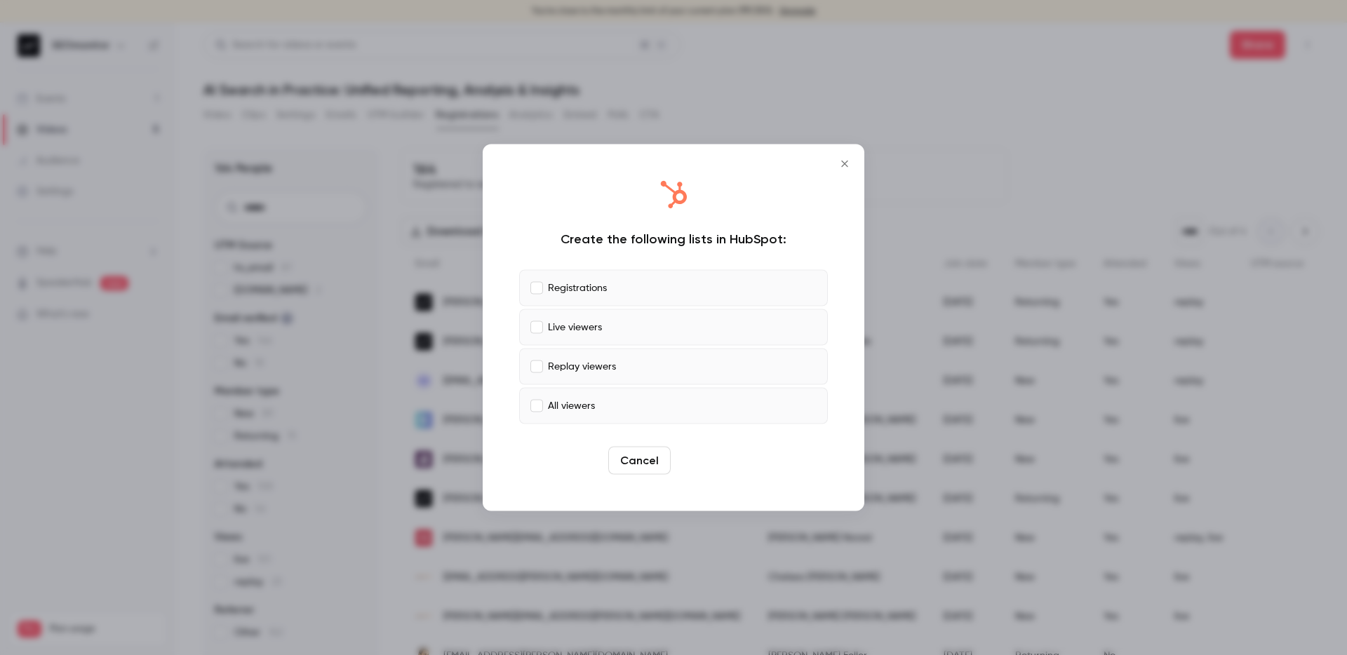
click at [710, 464] on button "Create" at bounding box center [708, 461] width 63 height 28
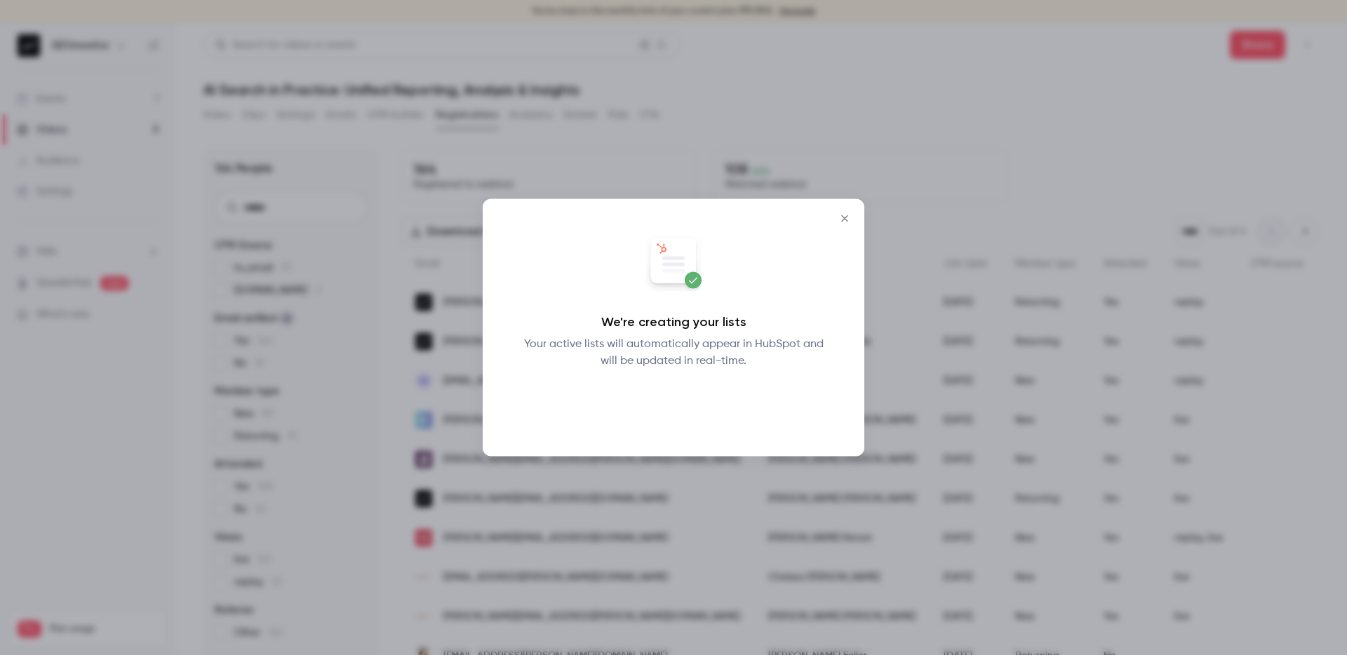
click at [667, 401] on button "Okay" at bounding box center [673, 406] width 51 height 28
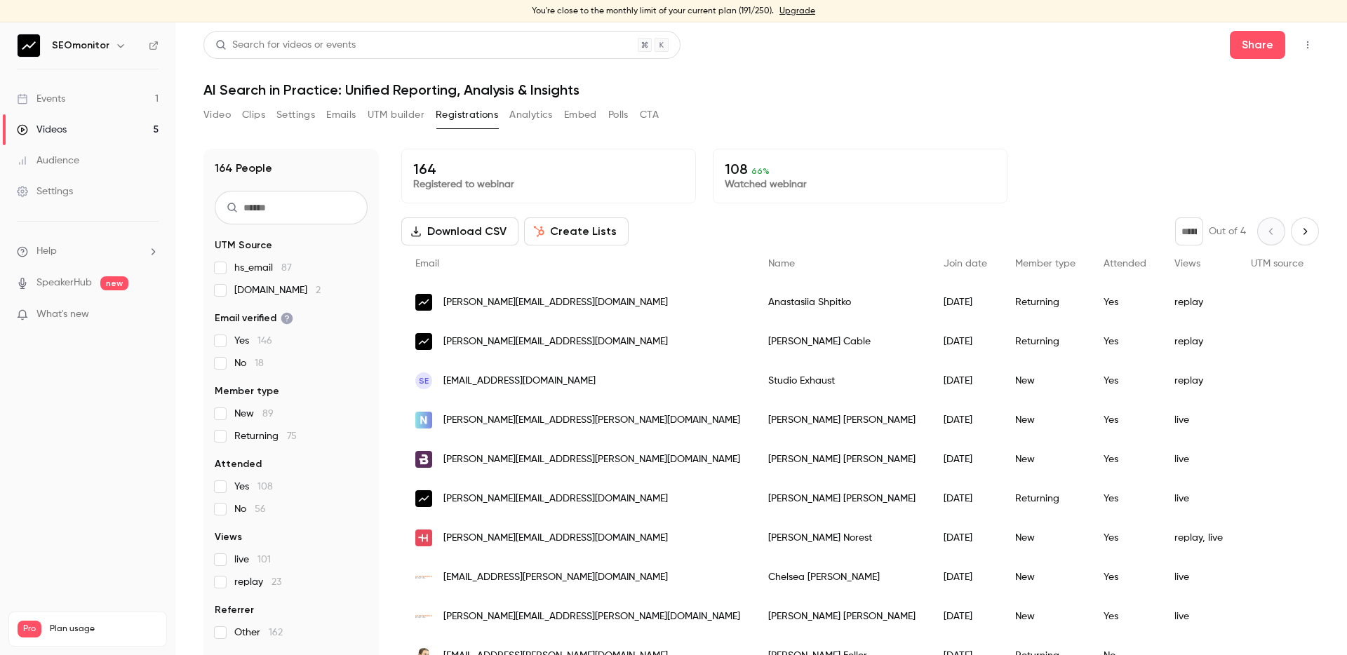
click at [575, 233] on button "Create Lists" at bounding box center [576, 232] width 105 height 28
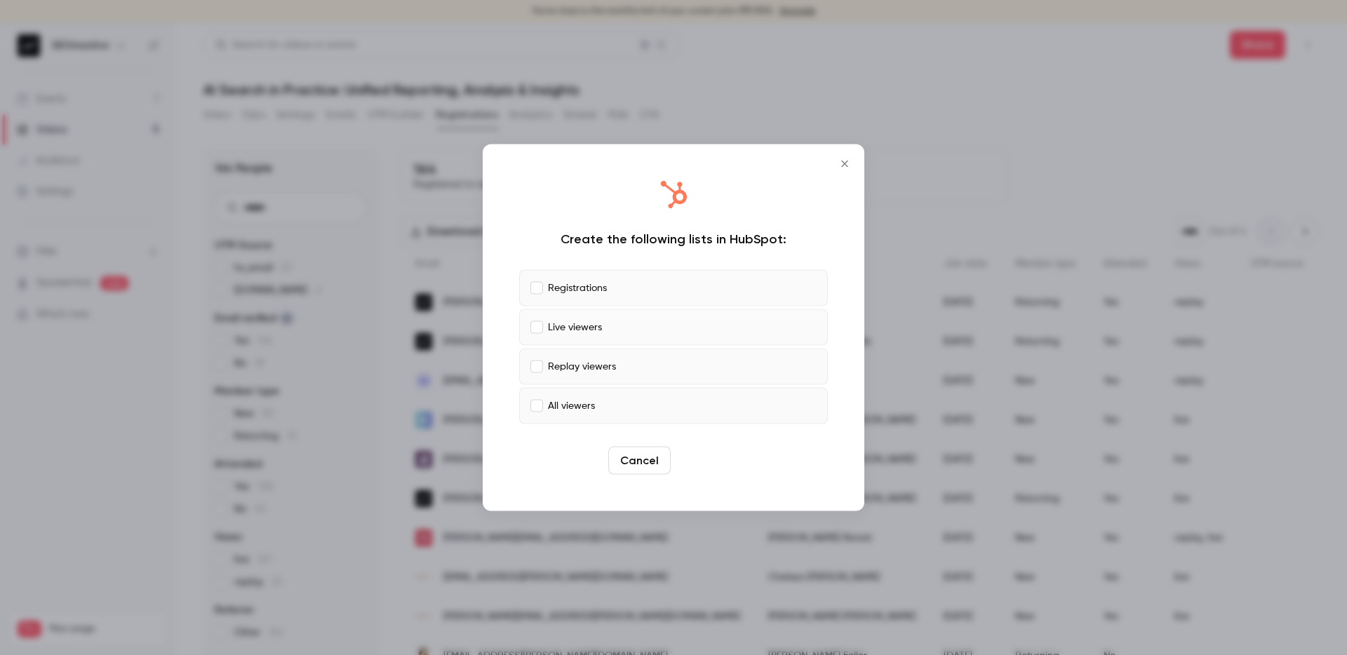
click at [712, 459] on button "Create" at bounding box center [708, 461] width 63 height 28
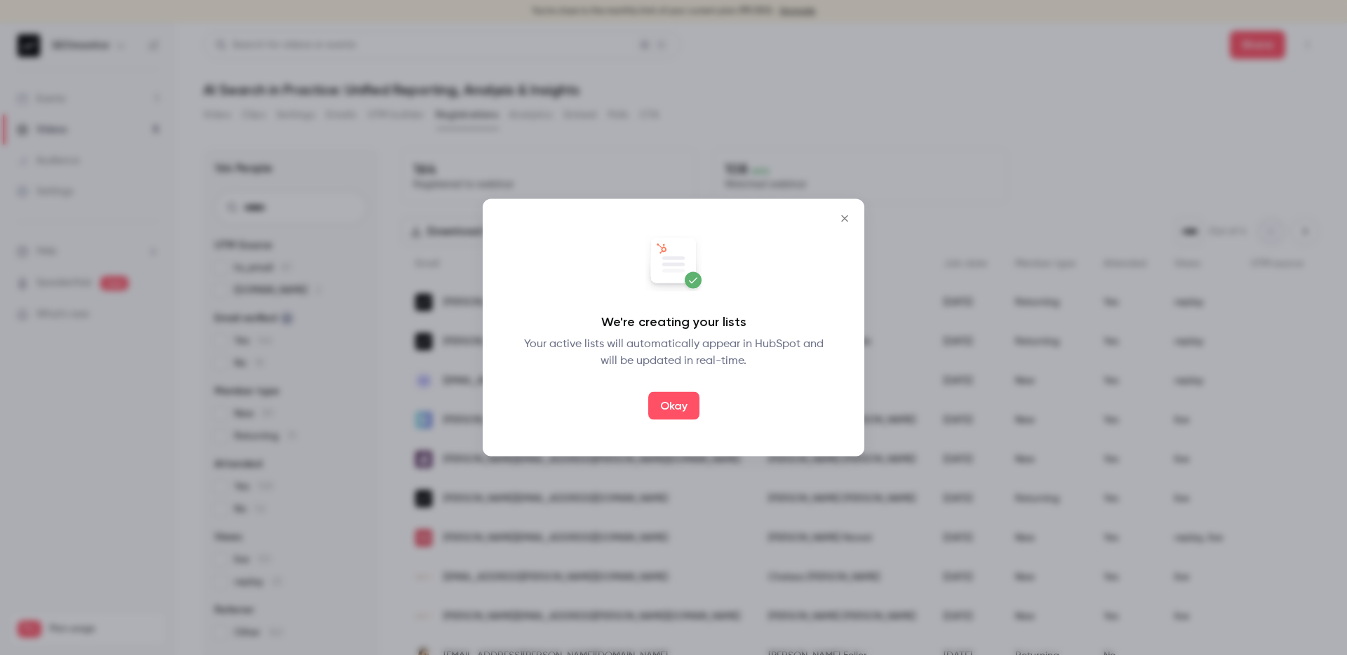
click at [674, 405] on button "Okay" at bounding box center [673, 406] width 51 height 28
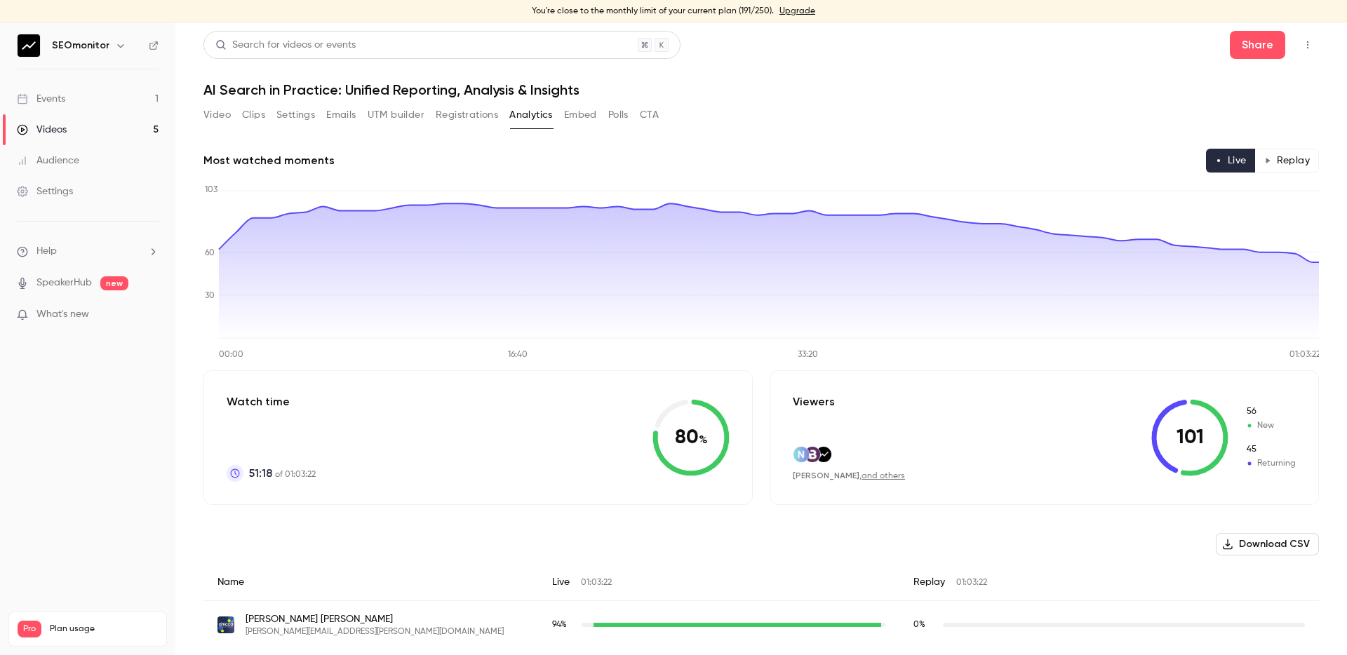
click at [129, 127] on link "Videos 5" at bounding box center [87, 129] width 175 height 31
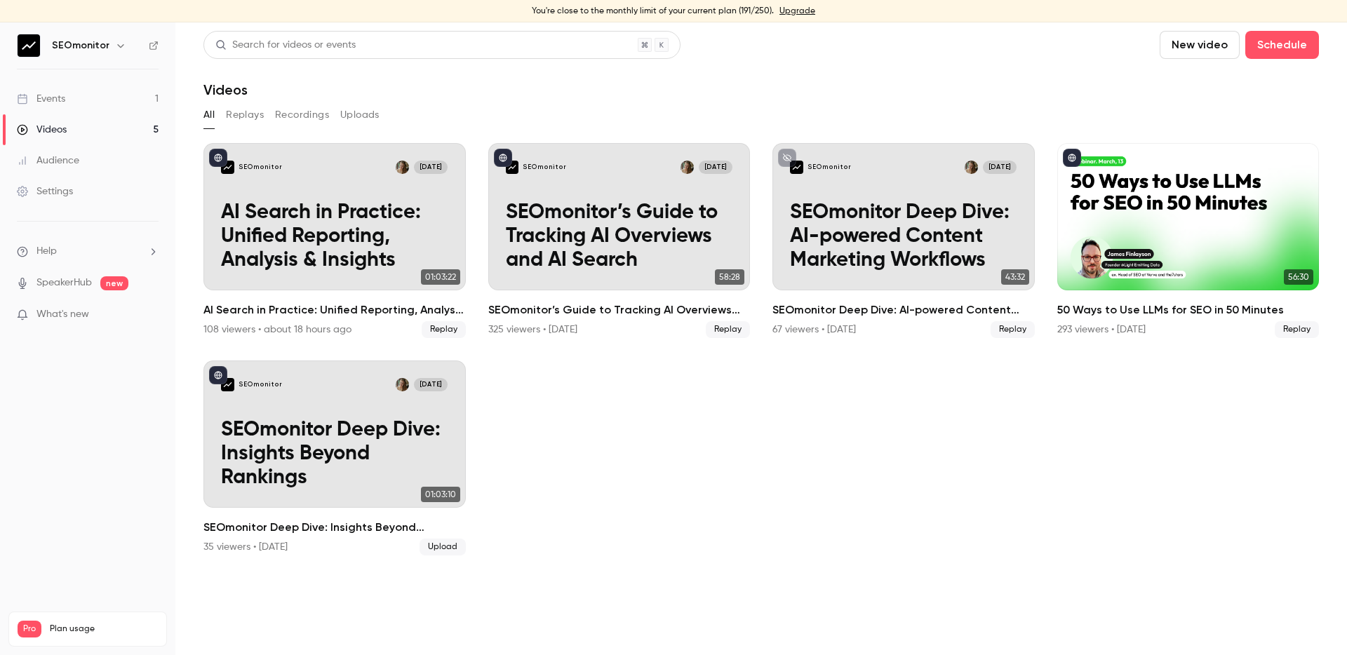
click at [94, 105] on link "Events 1" at bounding box center [87, 99] width 175 height 31
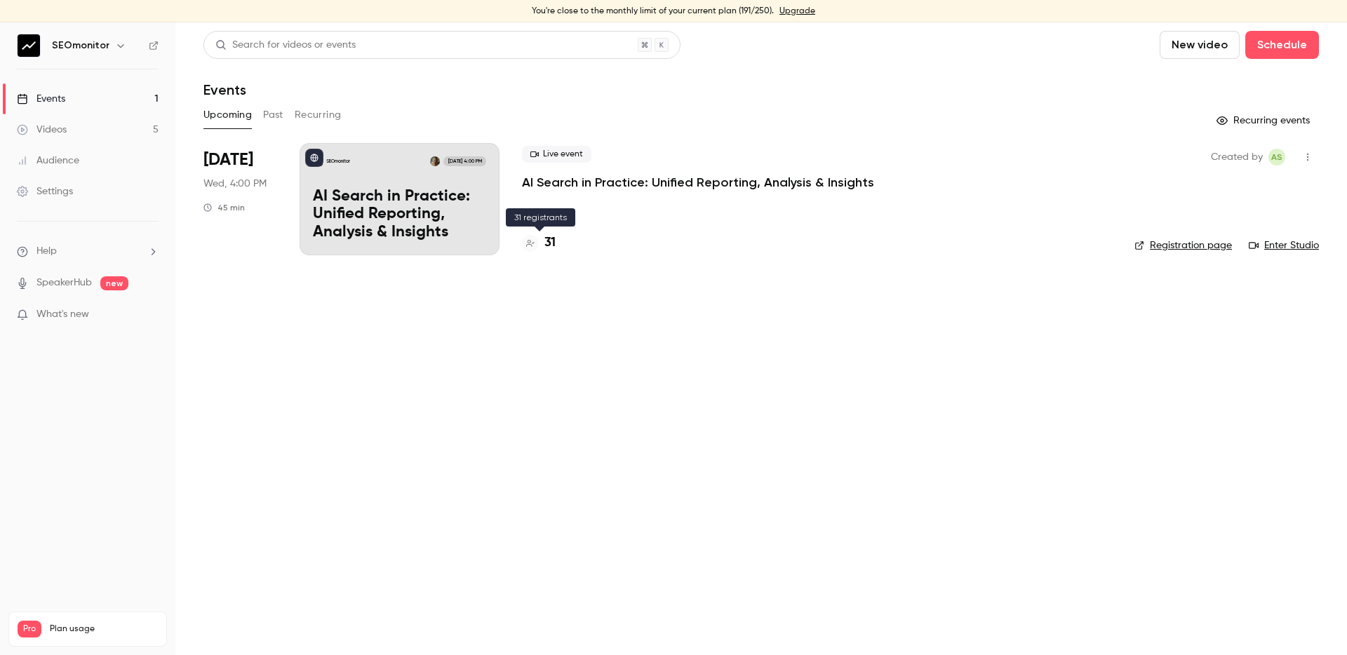
click at [547, 243] on h4 "31" at bounding box center [550, 243] width 11 height 19
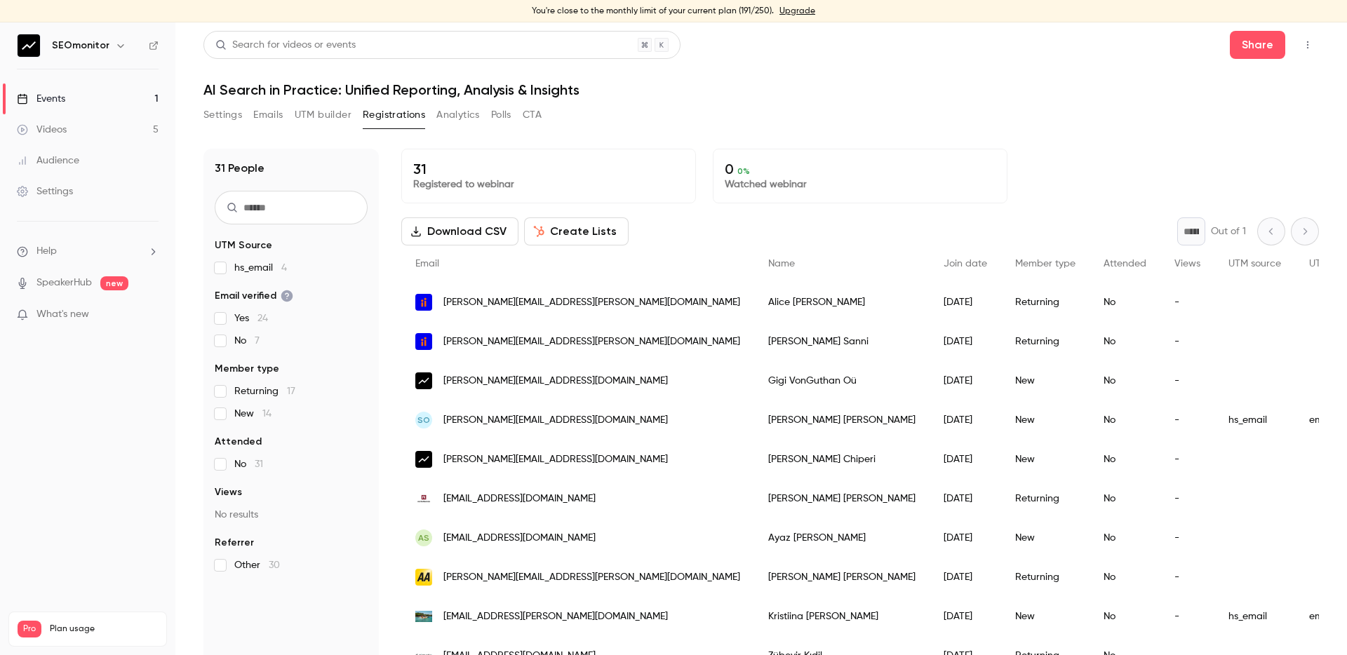
click at [458, 232] on button "Download CSV" at bounding box center [459, 232] width 117 height 28
